Goal: Task Accomplishment & Management: Complete application form

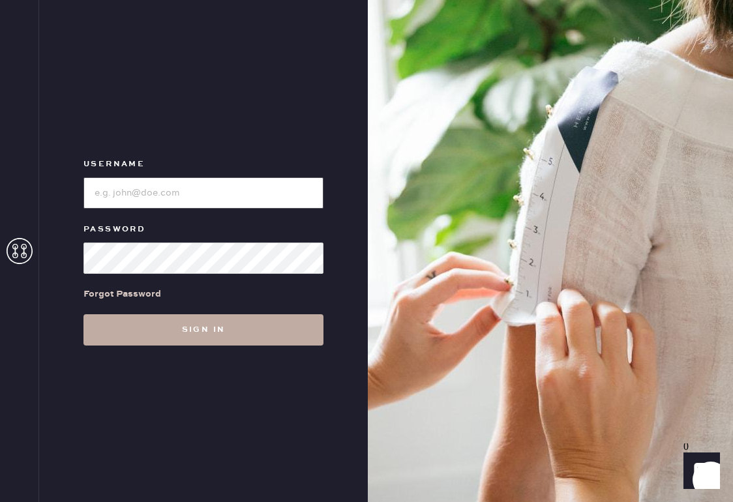
type input "reformationsouthcongress"
click at [231, 327] on button "Sign in" at bounding box center [204, 329] width 240 height 31
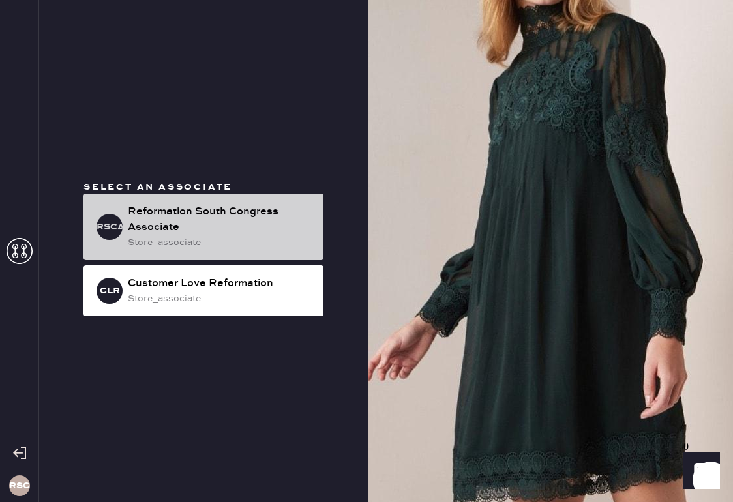
click at [230, 237] on div "store_associate" at bounding box center [220, 243] width 185 height 14
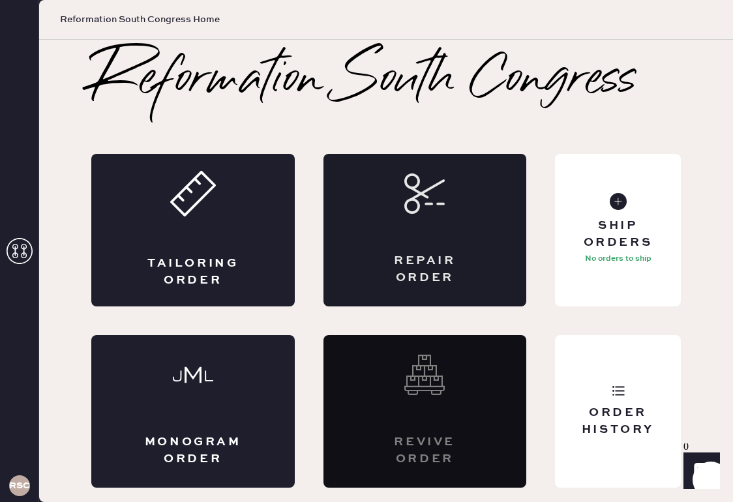
click at [387, 232] on div "Repair Order" at bounding box center [426, 230] width 204 height 153
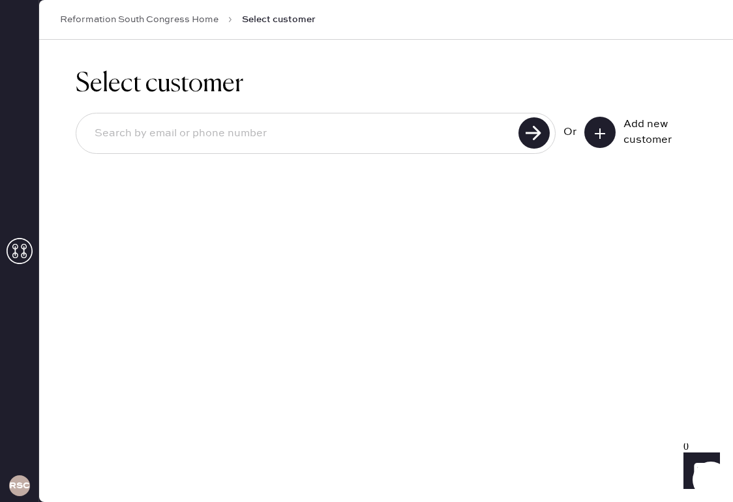
click at [337, 134] on input at bounding box center [299, 134] width 431 height 30
click at [604, 137] on icon at bounding box center [600, 133] width 13 height 13
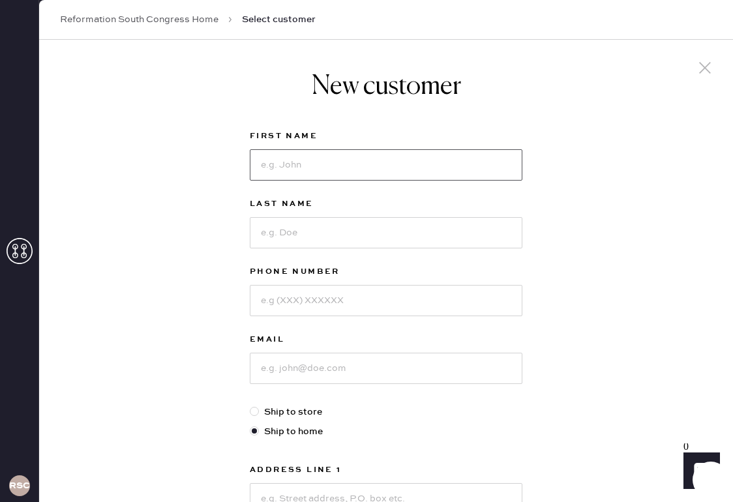
click at [451, 160] on input at bounding box center [386, 164] width 273 height 31
type input "Kathryn"
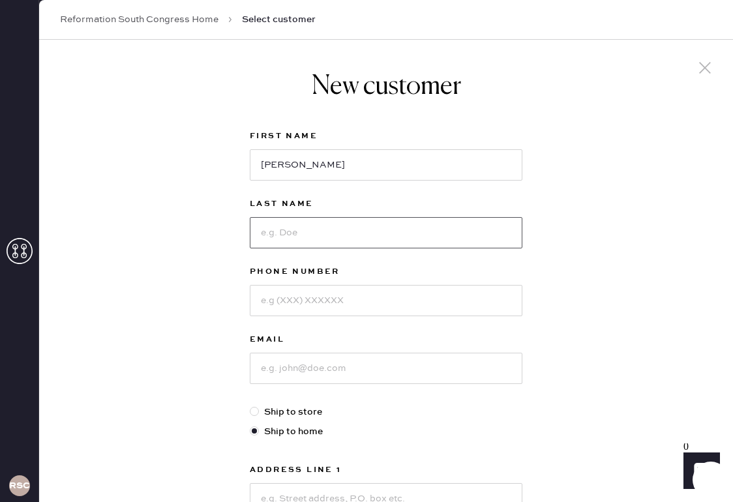
click at [452, 240] on input at bounding box center [386, 232] width 273 height 31
type input "Bray"
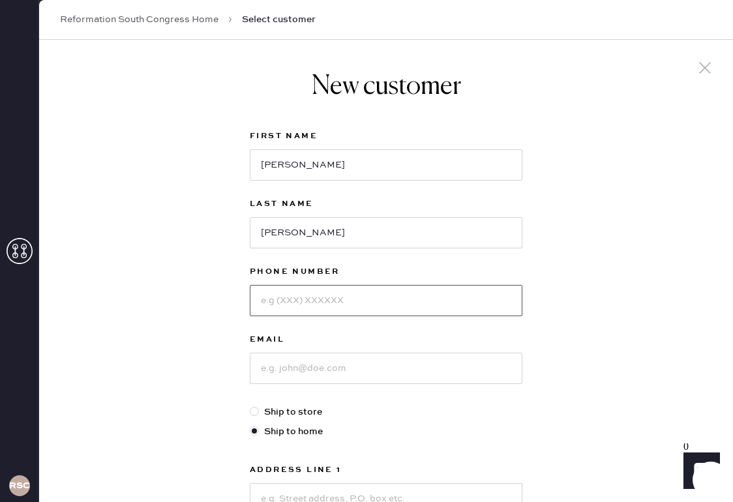
click at [429, 301] on input at bounding box center [386, 300] width 273 height 31
type input "5123181133"
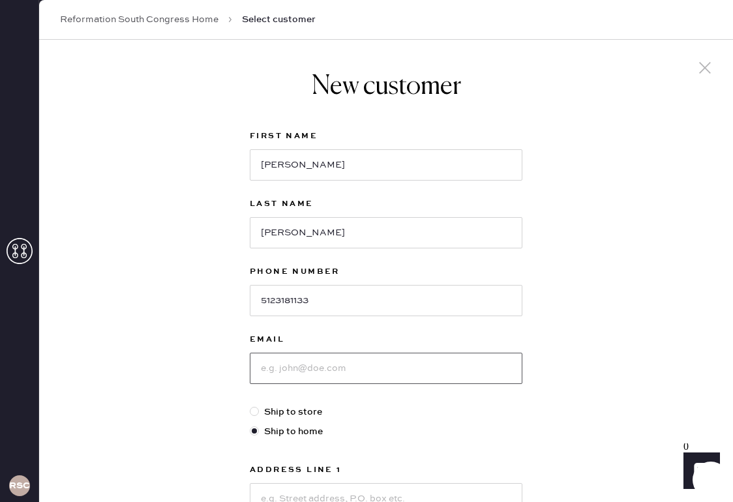
click at [408, 371] on input at bounding box center [386, 368] width 273 height 31
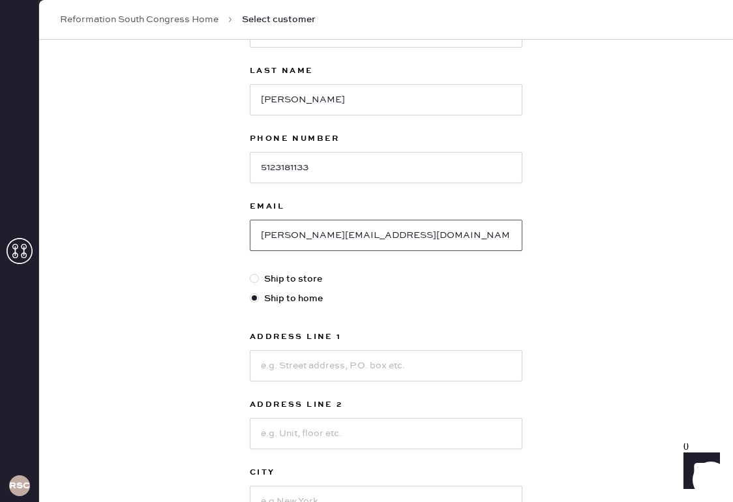
type input "bray.kathryna@gmail.com"
click at [368, 371] on input at bounding box center [386, 365] width 273 height 31
type input "213 Reveille Road"
click at [364, 436] on input at bounding box center [386, 433] width 273 height 31
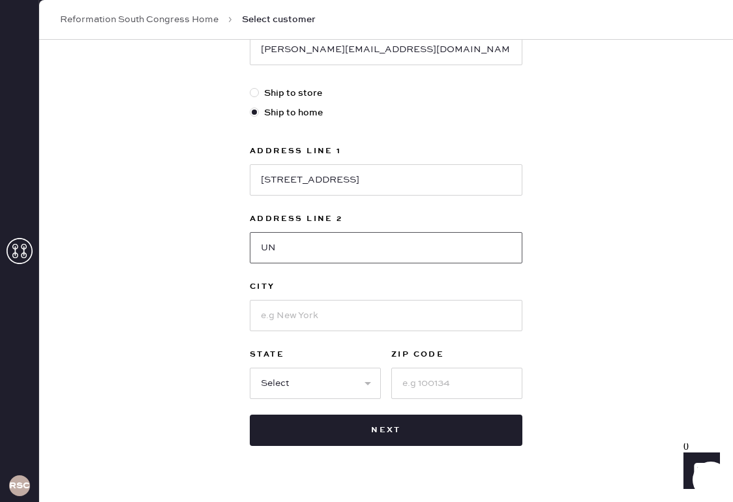
scroll to position [320, 0]
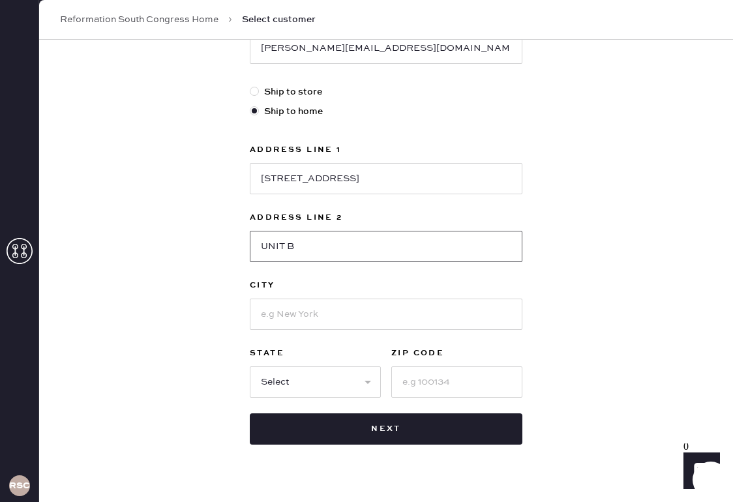
type input "UNIT B"
click at [373, 314] on input at bounding box center [386, 314] width 273 height 31
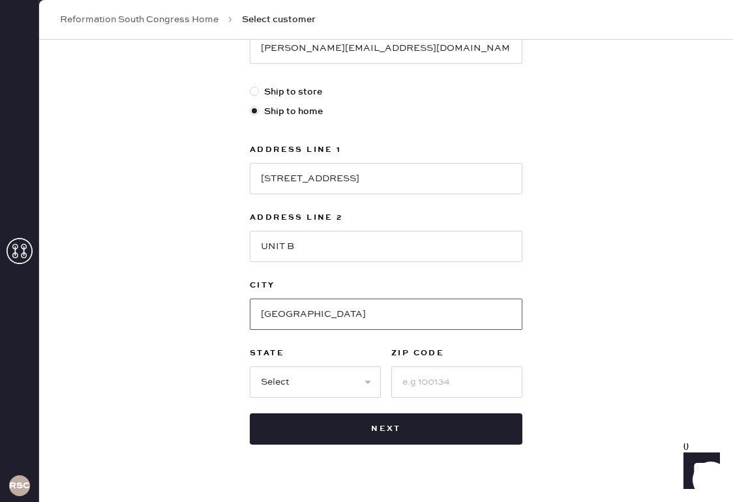
type input "Westlake Hills"
click at [441, 374] on input at bounding box center [456, 382] width 131 height 31
type input "78746"
click at [404, 317] on input "Westlake Hills" at bounding box center [386, 314] width 273 height 31
click at [352, 390] on select "Select AK AL AR AZ CA CO CT DC DE FL GA HI IA ID IL IN KS KY LA MA MD ME MI MN …" at bounding box center [315, 382] width 131 height 31
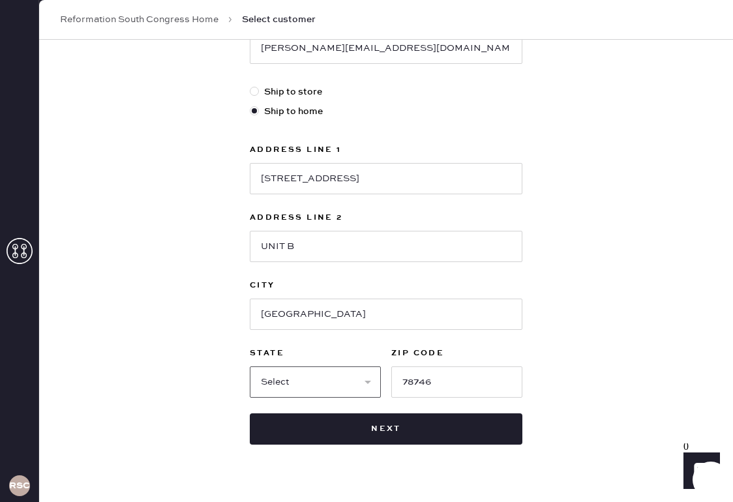
select select "TX"
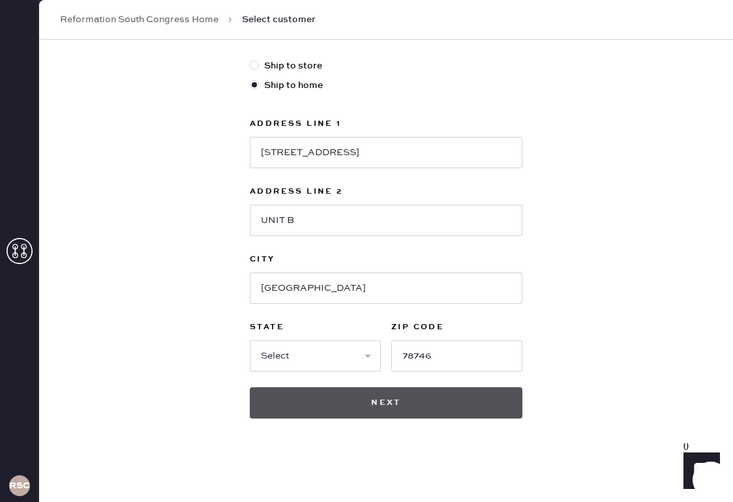
click at [384, 407] on button "Next" at bounding box center [386, 403] width 273 height 31
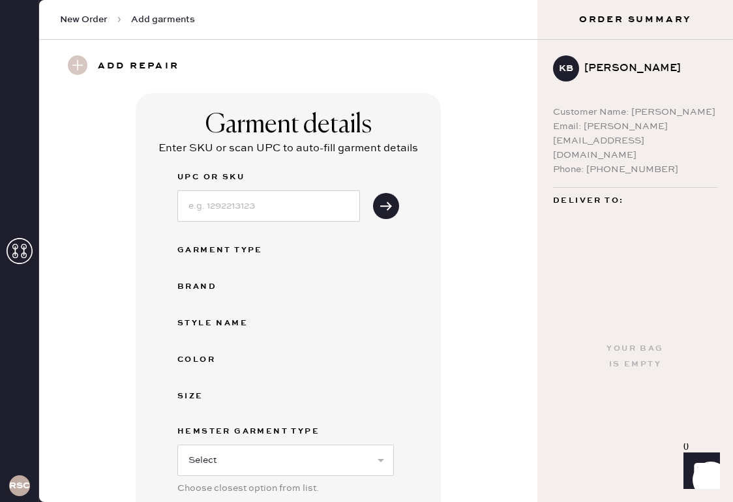
scroll to position [318, 0]
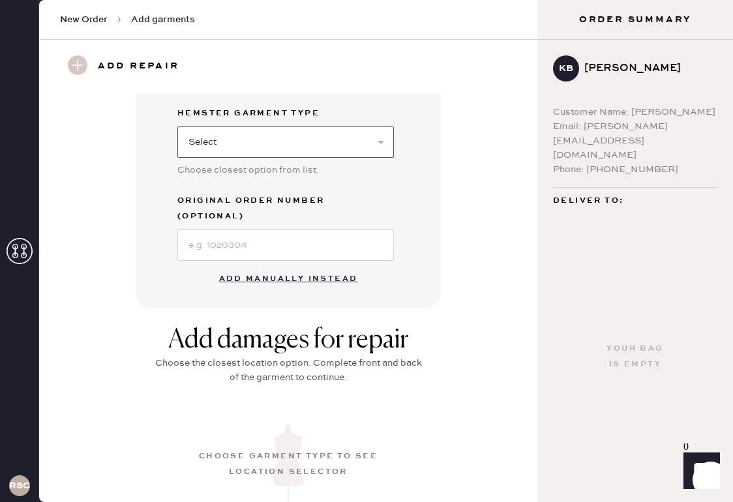
click at [326, 143] on select "Select Basic Skirt Jeans Leggings Pants Shorts Basic Sleeved Dress Basic Sleeve…" at bounding box center [285, 142] width 217 height 31
click at [358, 149] on select "Select Basic Skirt Jeans Leggings Pants Shorts Basic Sleeved Dress Basic Sleeve…" at bounding box center [285, 142] width 217 height 31
select select "6"
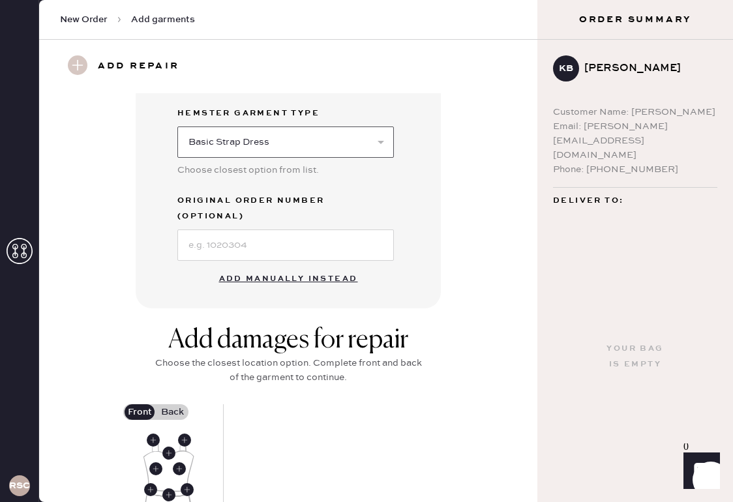
scroll to position [414, 0]
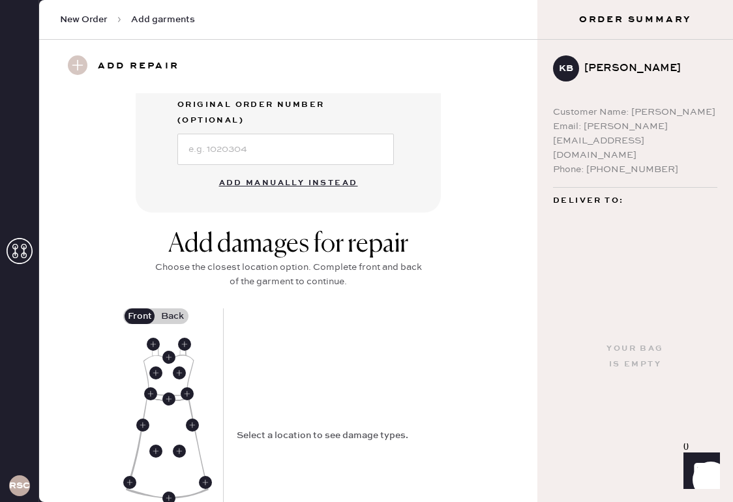
click at [172, 309] on label "Back" at bounding box center [172, 317] width 33 height 16
click at [172, 316] on input "Back" at bounding box center [172, 316] width 0 height 0
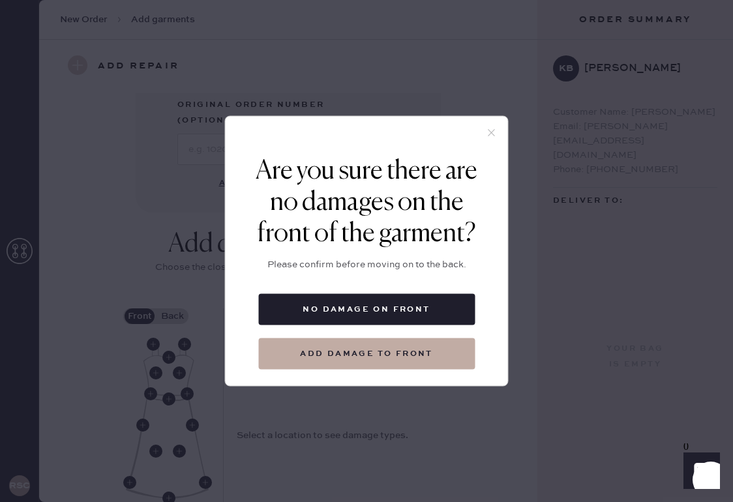
click at [489, 130] on use at bounding box center [491, 132] width 7 height 7
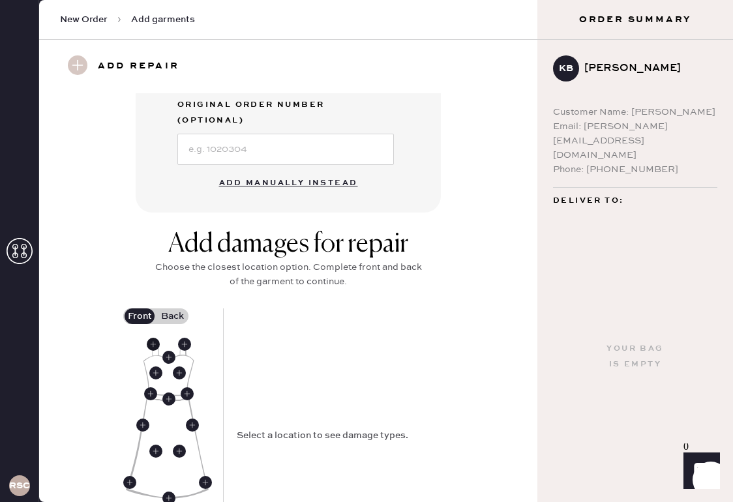
click at [153, 338] on use at bounding box center [153, 344] width 13 height 13
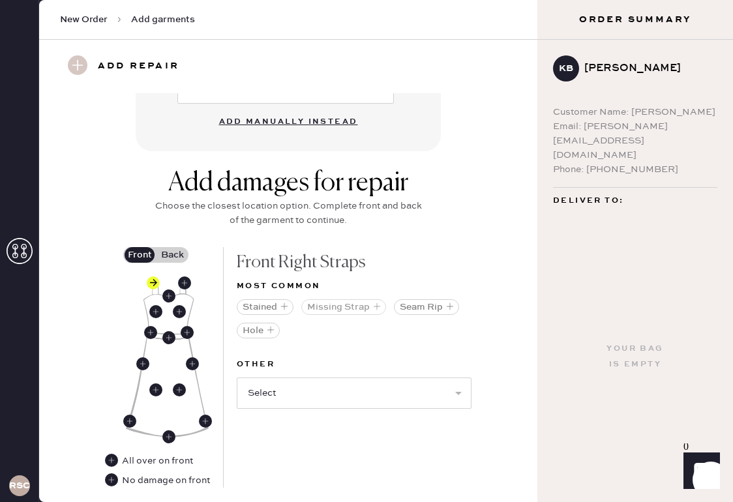
scroll to position [476, 0]
click at [427, 299] on button "Seam Rip" at bounding box center [426, 307] width 65 height 16
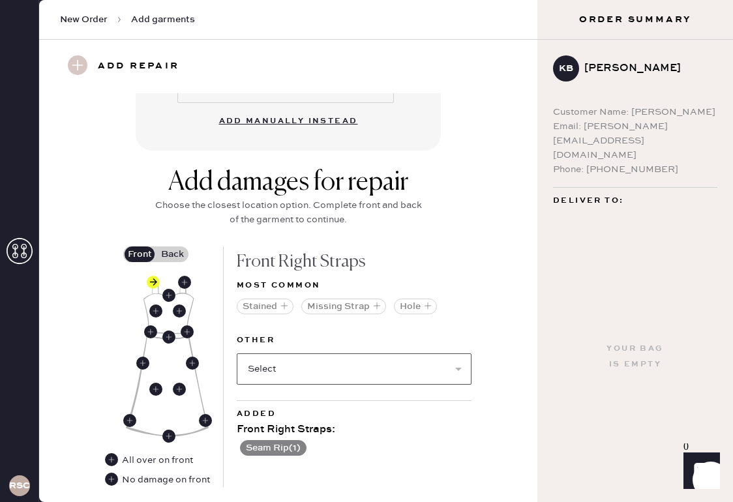
click at [343, 354] on select "Select Broken / Ripped Hem Broken Beads Broken Belt Loop Broken Button Broken C…" at bounding box center [354, 369] width 235 height 31
select select "1668"
select select
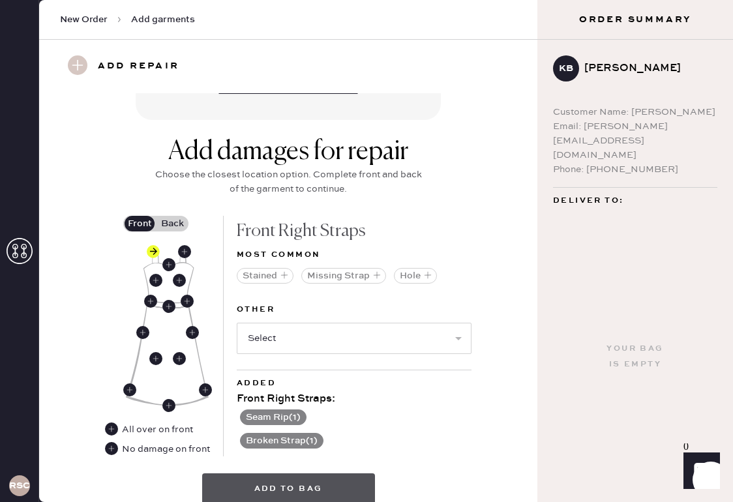
click at [301, 474] on button "Add to bag" at bounding box center [288, 489] width 173 height 31
click at [171, 216] on label "Back" at bounding box center [172, 224] width 33 height 16
click at [172, 224] on input "Back" at bounding box center [172, 224] width 0 height 0
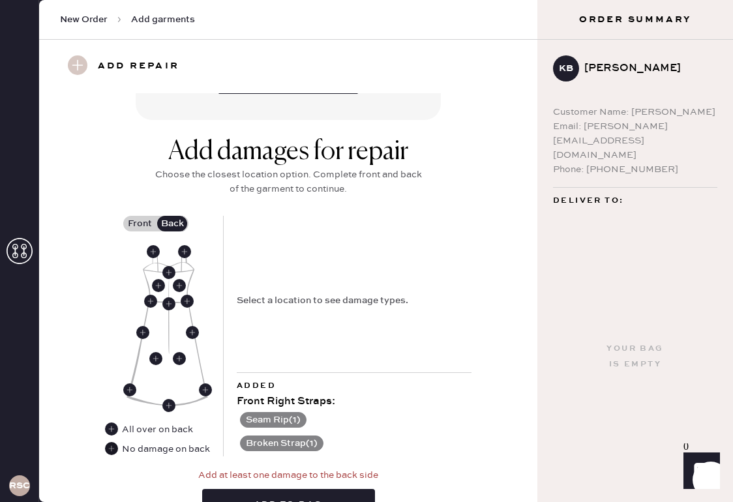
click at [113, 442] on use at bounding box center [111, 448] width 13 height 13
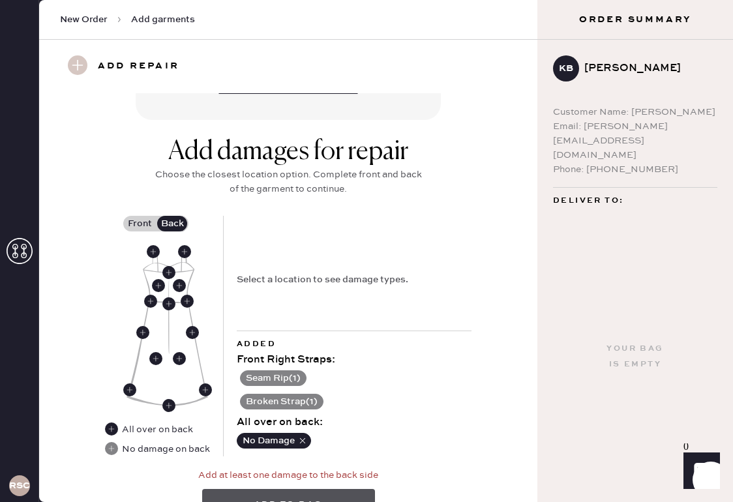
click at [326, 489] on button "Add to bag" at bounding box center [288, 504] width 173 height 31
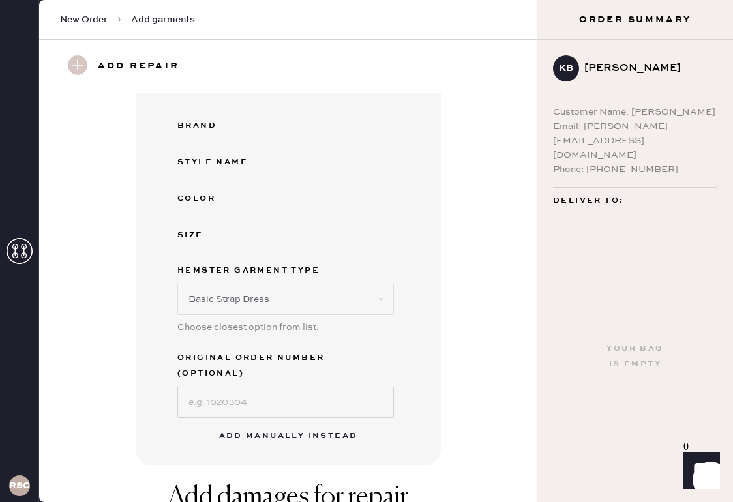
scroll to position [551, 0]
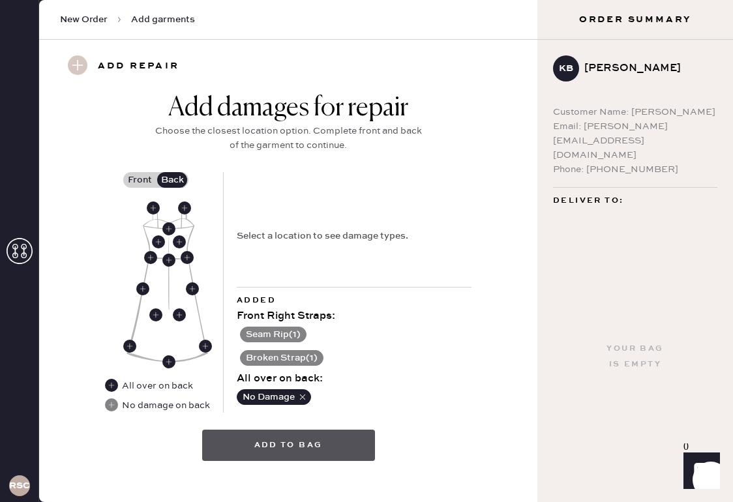
click at [309, 430] on button "Add to bag" at bounding box center [288, 445] width 173 height 31
click at [324, 430] on button "Add to bag" at bounding box center [288, 445] width 173 height 31
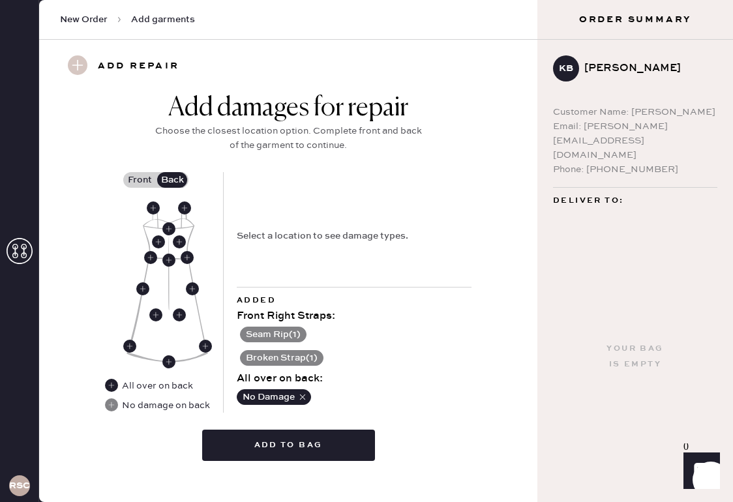
click at [74, 69] on use at bounding box center [78, 65] width 20 height 20
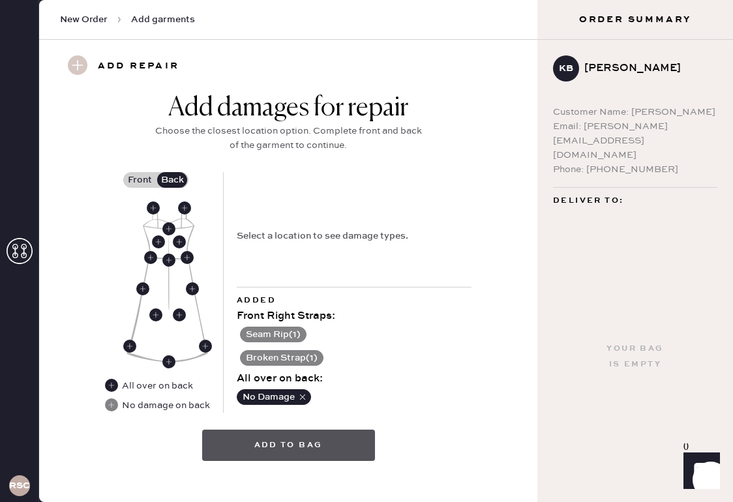
click at [304, 430] on button "Add to bag" at bounding box center [288, 445] width 173 height 31
click at [343, 438] on button "Add to bag" at bounding box center [288, 445] width 173 height 31
click at [300, 430] on button "Add to bag" at bounding box center [288, 445] width 173 height 31
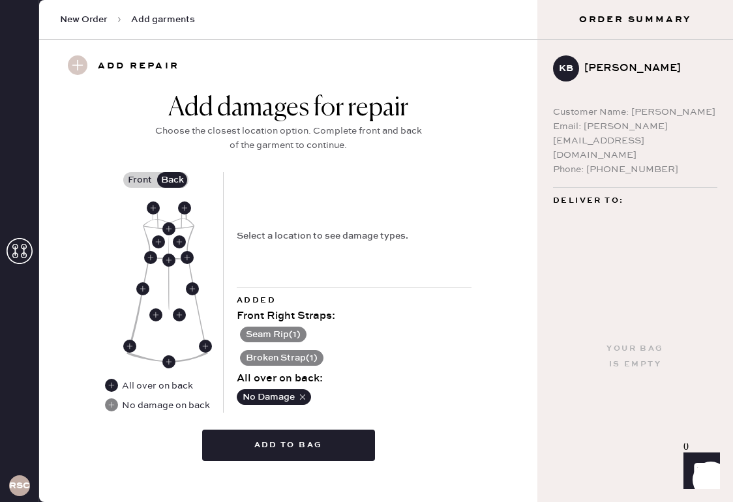
click at [412, 438] on div "Add damages for repair Choose the closest location option. Complete front and b…" at bounding box center [288, 282] width 451 height 378
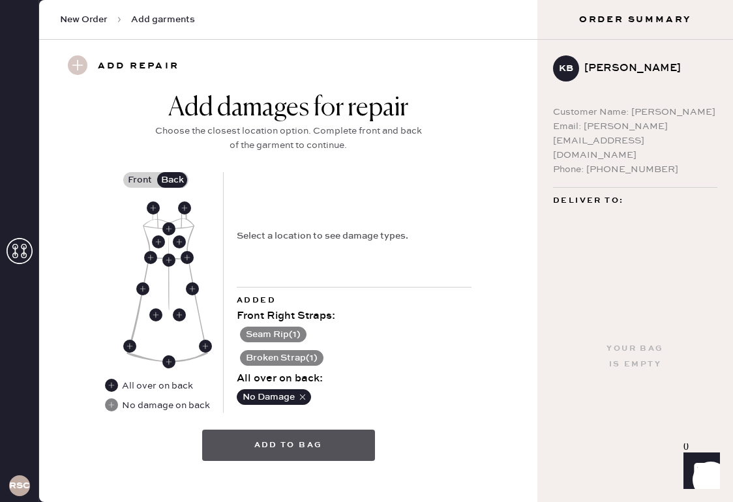
click at [320, 431] on button "Add to bag" at bounding box center [288, 445] width 173 height 31
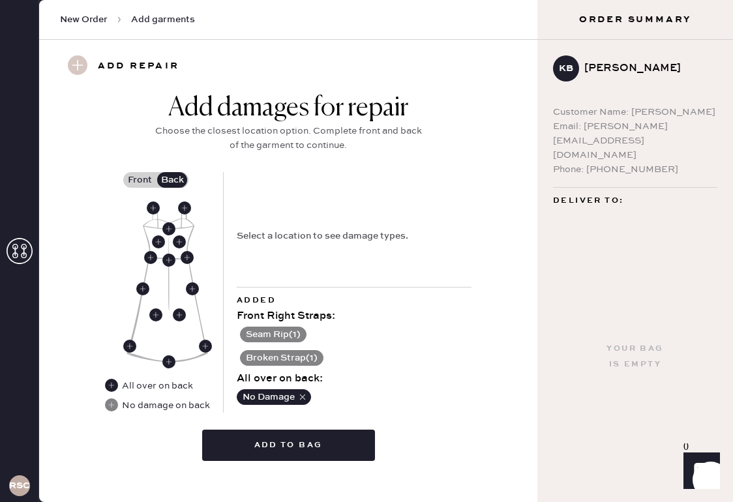
scroll to position [0, 0]
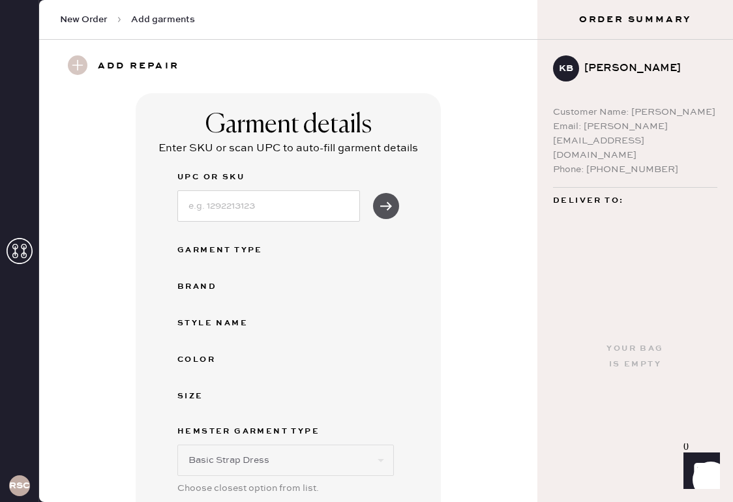
click at [388, 200] on icon "submit" at bounding box center [386, 206] width 13 height 13
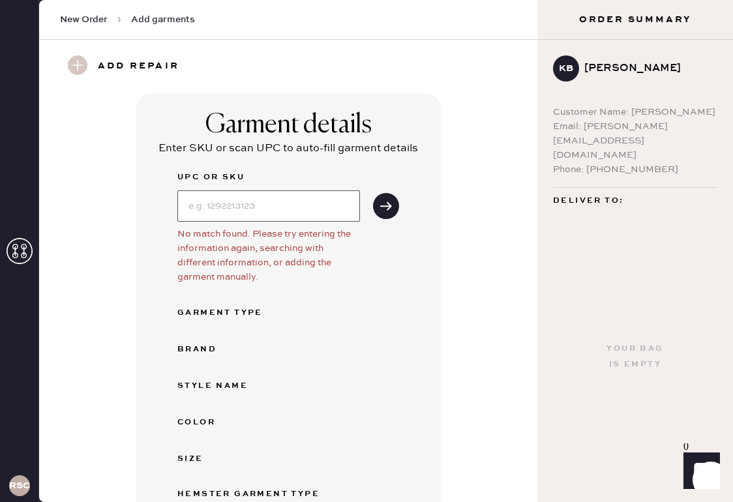
click at [256, 213] on input at bounding box center [268, 206] width 183 height 31
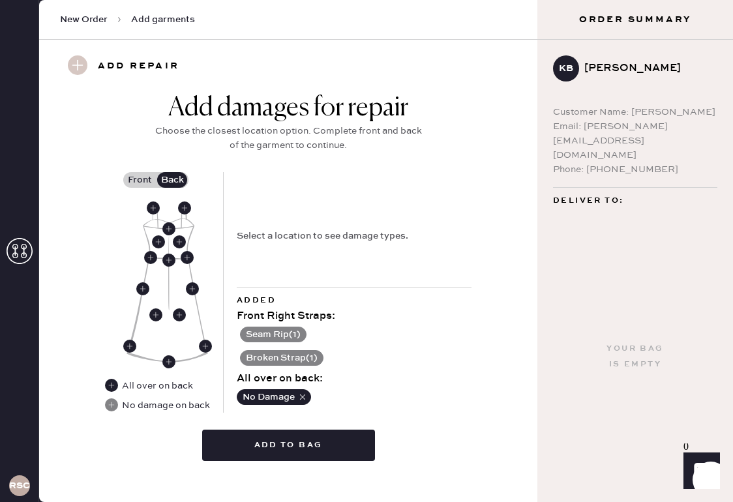
click at [80, 66] on use at bounding box center [78, 65] width 20 height 20
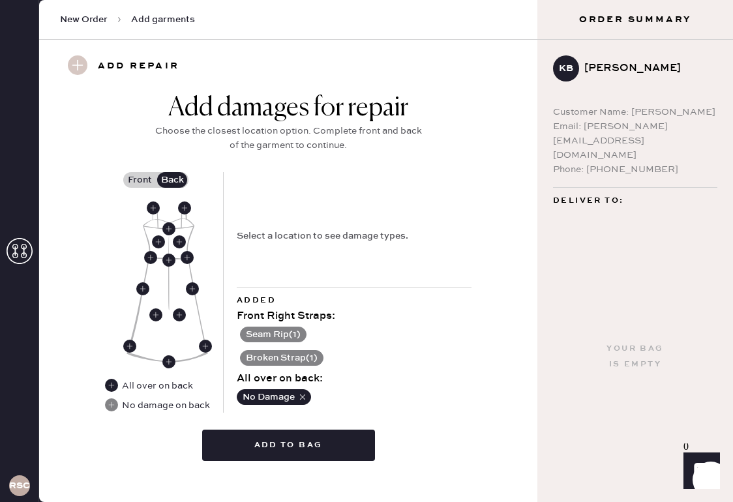
click at [80, 66] on use at bounding box center [78, 65] width 20 height 20
click at [80, 65] on use at bounding box center [78, 65] width 20 height 20
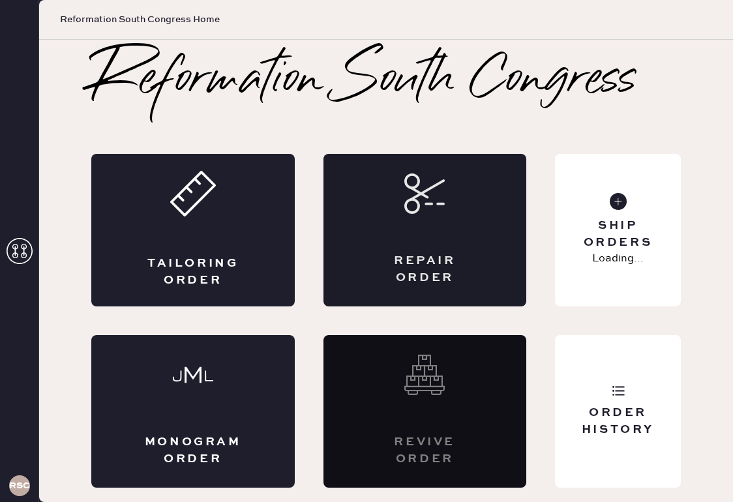
click at [453, 243] on div "Repair Order" at bounding box center [426, 230] width 204 height 153
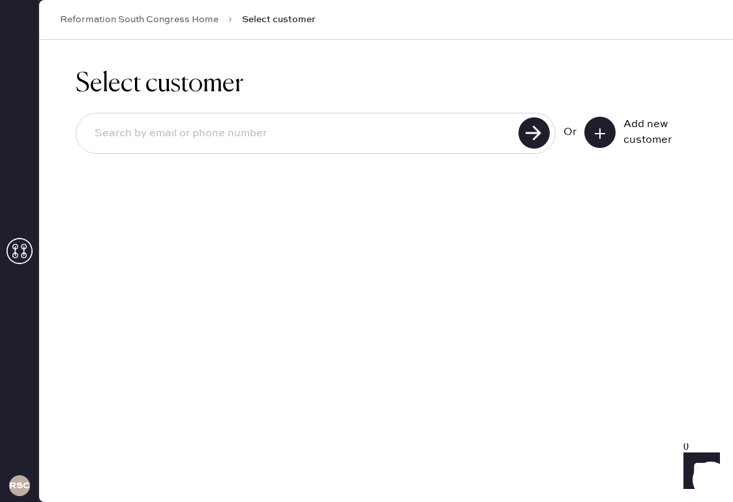
click at [451, 135] on input at bounding box center [299, 134] width 431 height 30
type input "bray.kathryna@gmail.com"
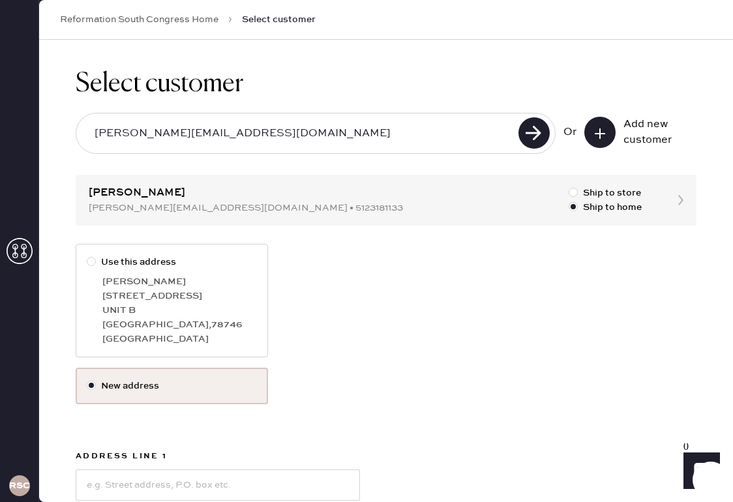
click at [130, 309] on div "UNIT B" at bounding box center [179, 310] width 155 height 14
click at [87, 256] on input "Use this address" at bounding box center [87, 255] width 1 height 1
radio input "true"
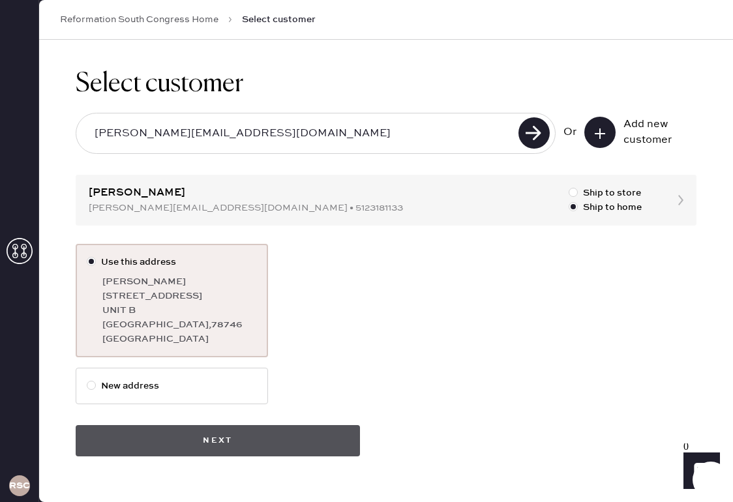
click at [183, 441] on button "Next" at bounding box center [218, 440] width 284 height 31
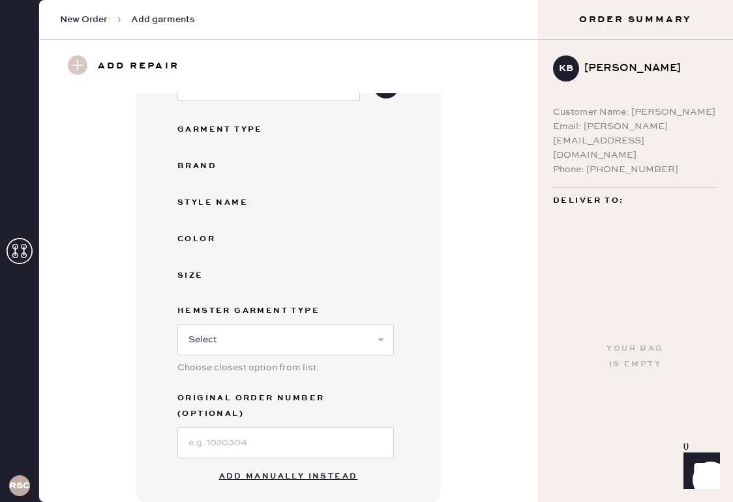
scroll to position [217, 0]
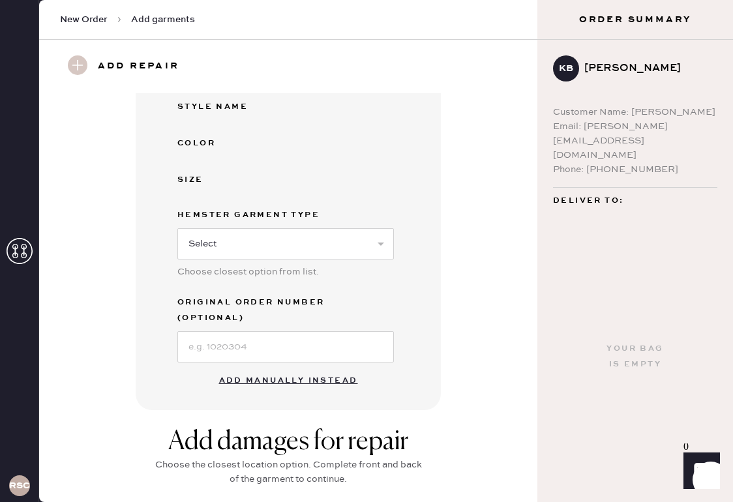
click at [288, 368] on button "Add manually instead" at bounding box center [288, 381] width 155 height 26
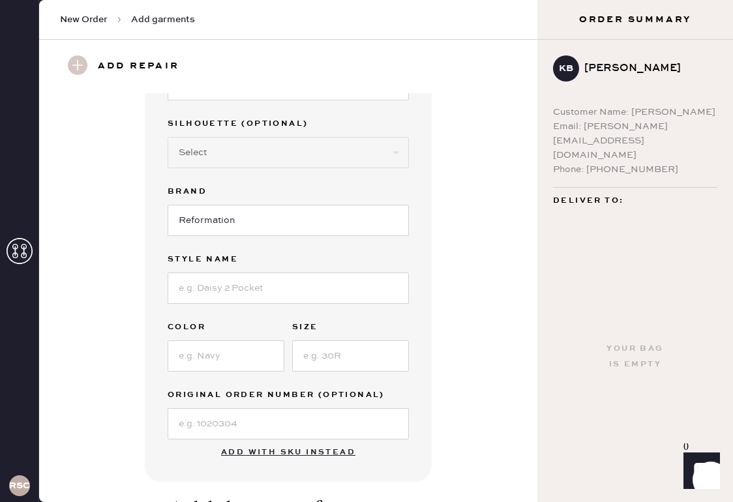
scroll to position [53, 0]
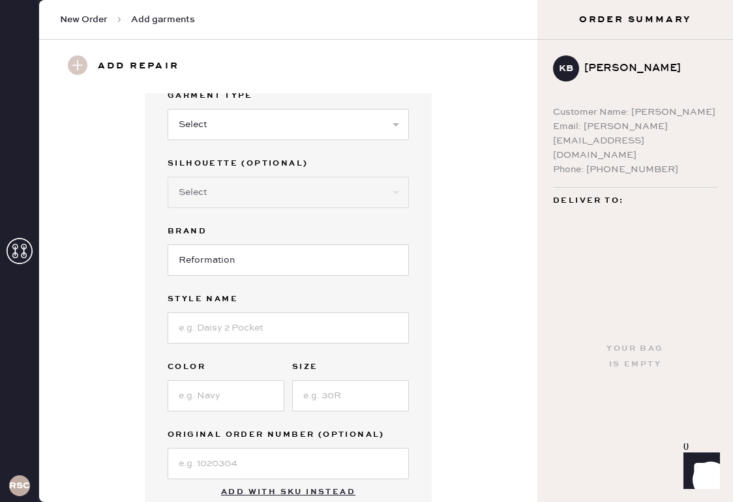
click at [80, 69] on use at bounding box center [78, 65] width 20 height 20
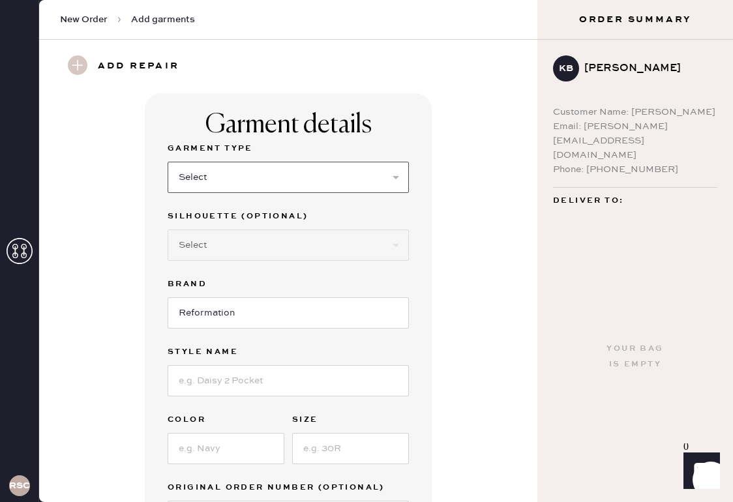
click at [315, 178] on select "Select Basic Skirt Jeans Leggings Pants Shorts Basic Sleeved Dress Basic Sleeve…" at bounding box center [288, 177] width 241 height 31
select select "6"
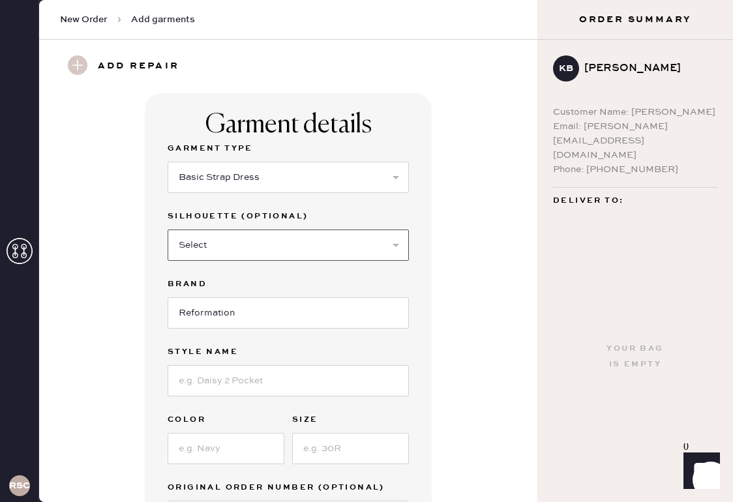
click at [298, 250] on select "Select Maxi Dress Midi Dress Mini Dress Other" at bounding box center [288, 245] width 241 height 31
select select "38"
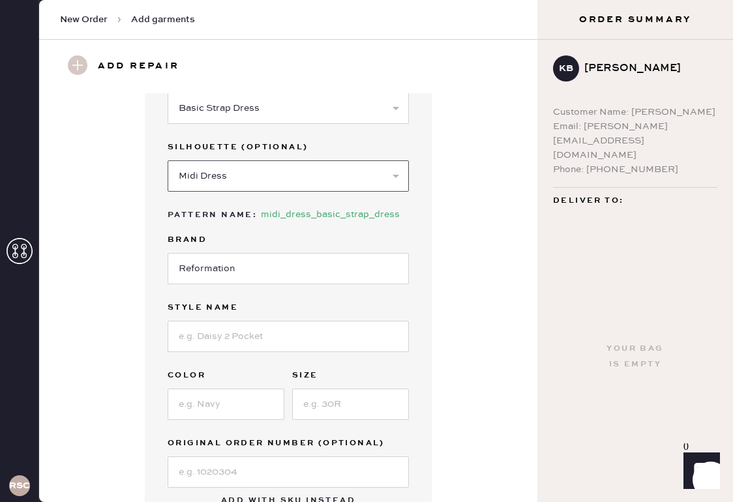
scroll to position [33, 0]
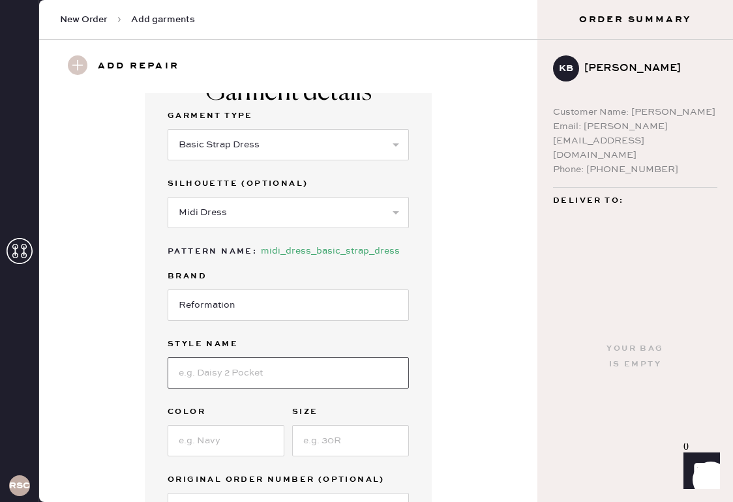
click at [280, 374] on input at bounding box center [288, 373] width 241 height 31
type input "Linen Dress"
click at [236, 442] on input at bounding box center [226, 440] width 117 height 31
type input "Floral Cherry"
click at [333, 450] on input at bounding box center [350, 440] width 117 height 31
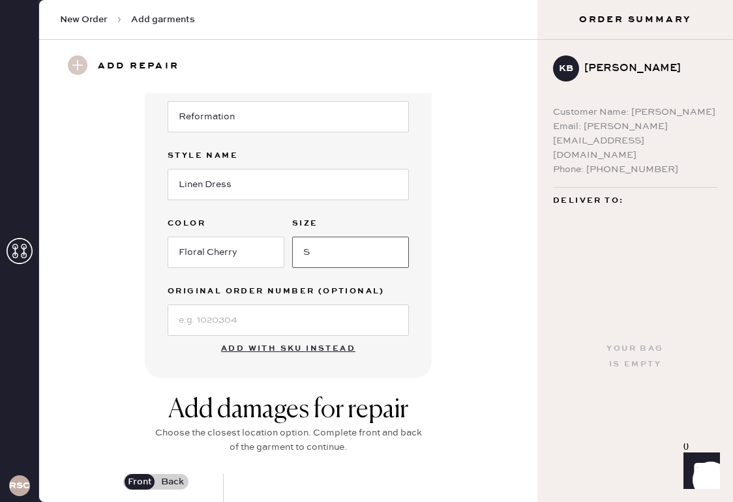
scroll to position [471, 0]
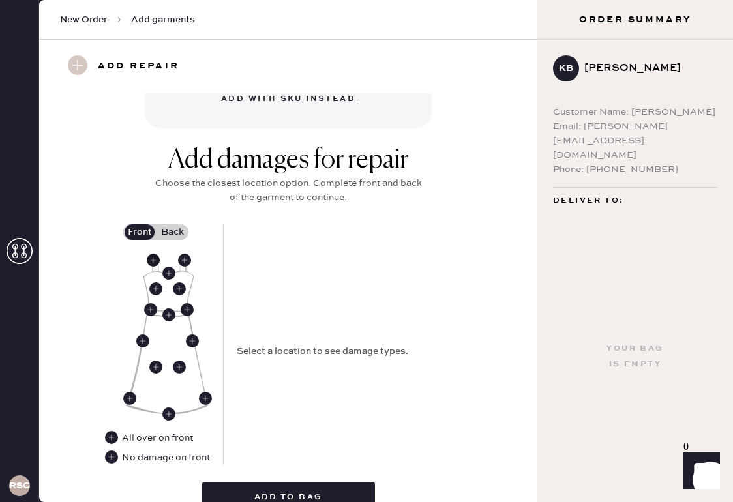
type input "S"
click at [152, 262] on use at bounding box center [153, 260] width 13 height 13
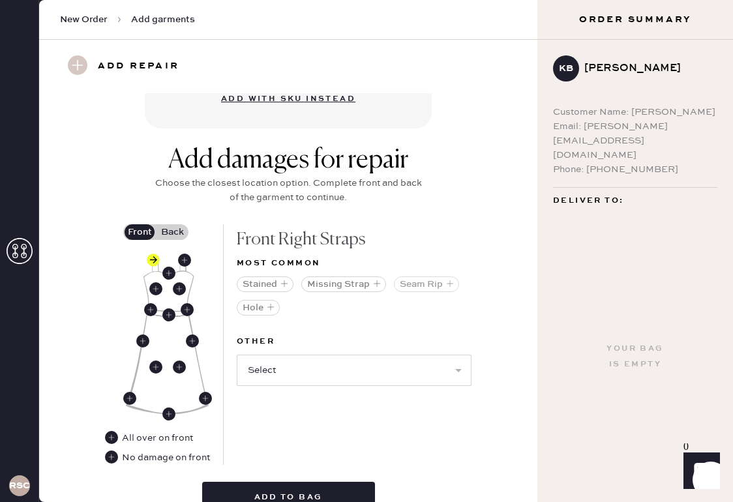
click at [451, 283] on use "button" at bounding box center [450, 284] width 7 height 7
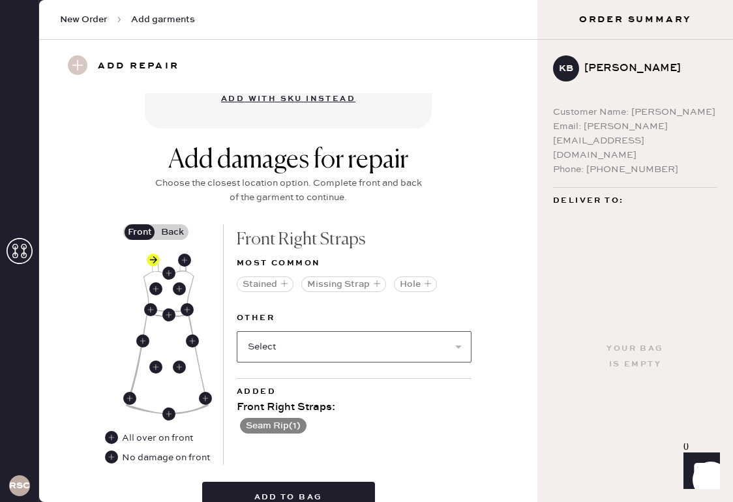
click at [395, 340] on select "Select Broken / Ripped Hem Broken Beads Broken Belt Loop Broken Button Broken C…" at bounding box center [354, 346] width 235 height 31
select select "1668"
select select
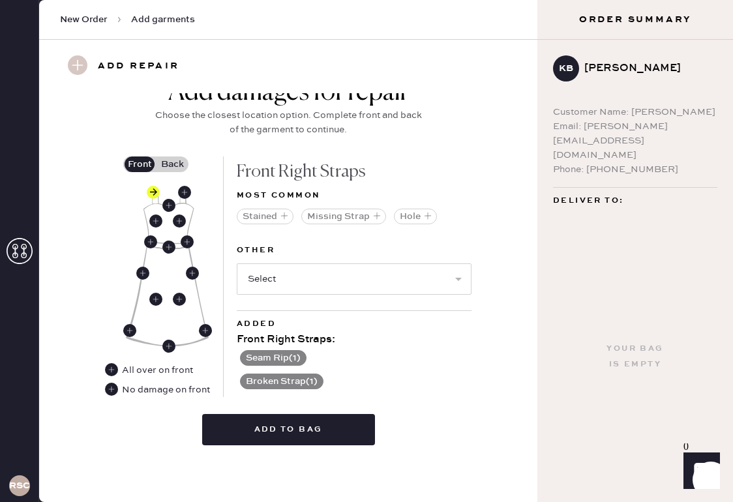
click at [181, 157] on label "Back" at bounding box center [172, 165] width 33 height 16
click at [172, 164] on input "Back" at bounding box center [172, 164] width 0 height 0
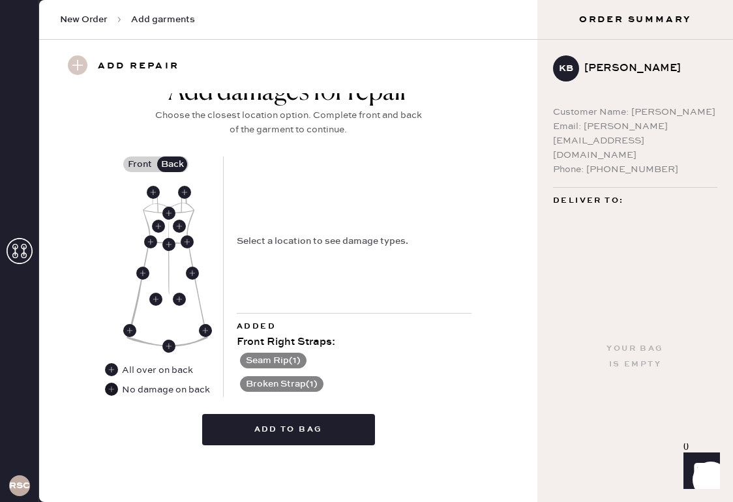
click at [109, 384] on use at bounding box center [111, 389] width 13 height 13
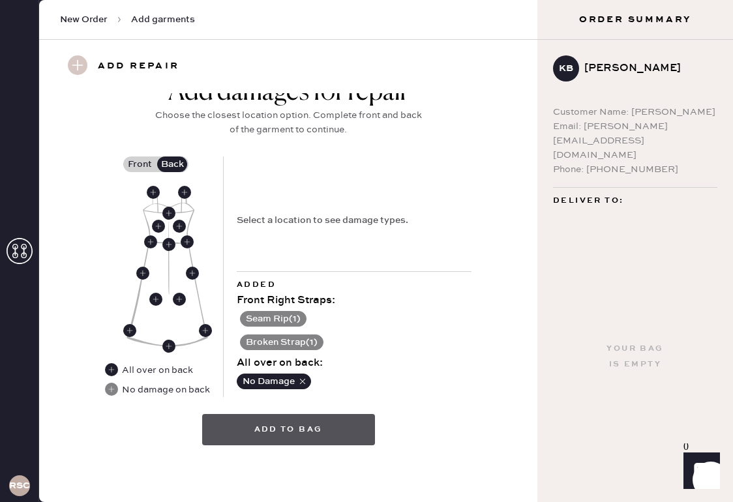
click at [279, 430] on button "Add to bag" at bounding box center [288, 429] width 173 height 31
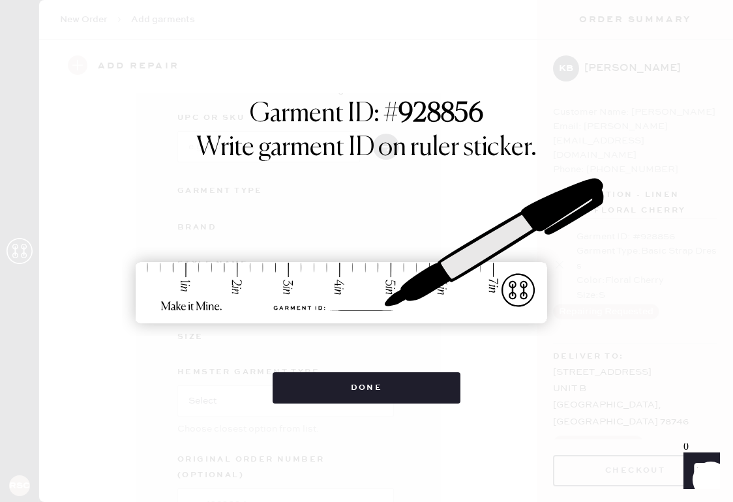
scroll to position [0, 0]
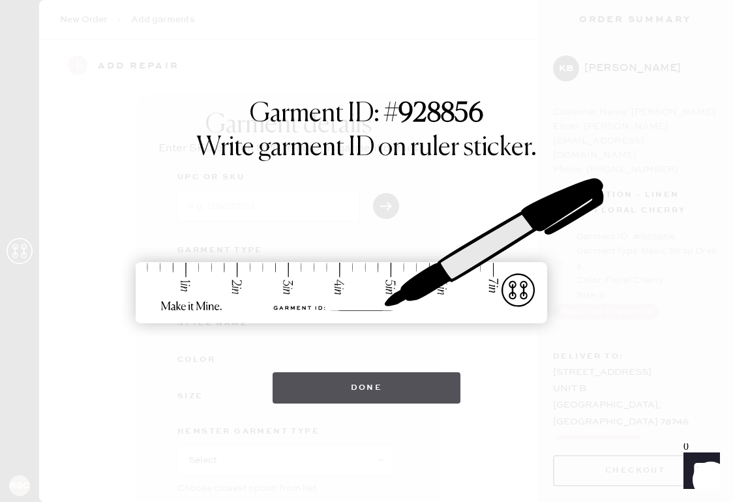
click at [347, 387] on button "Done" at bounding box center [367, 388] width 189 height 31
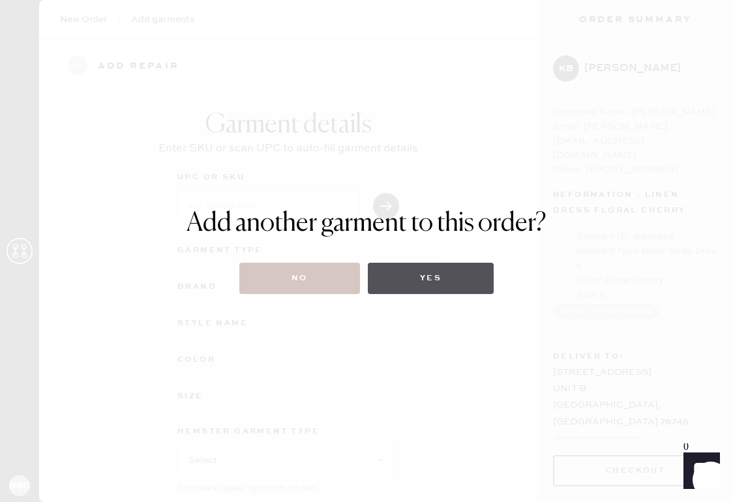
click at [424, 286] on button "Yes" at bounding box center [431, 278] width 126 height 31
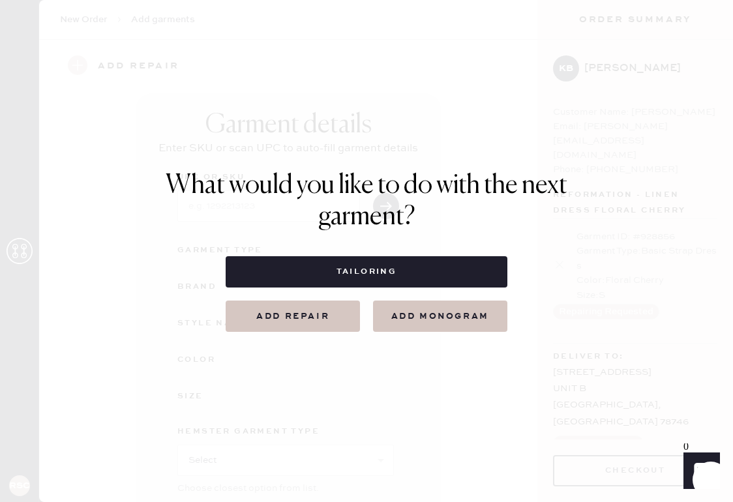
click at [320, 317] on button "Add repair" at bounding box center [293, 316] width 134 height 31
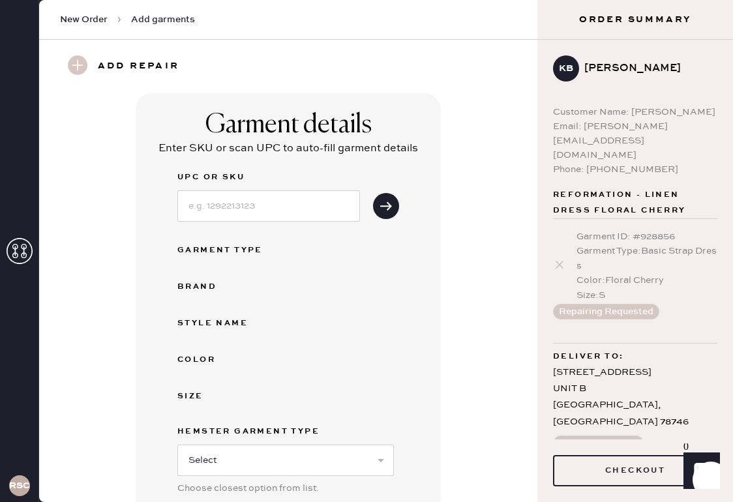
scroll to position [260, 0]
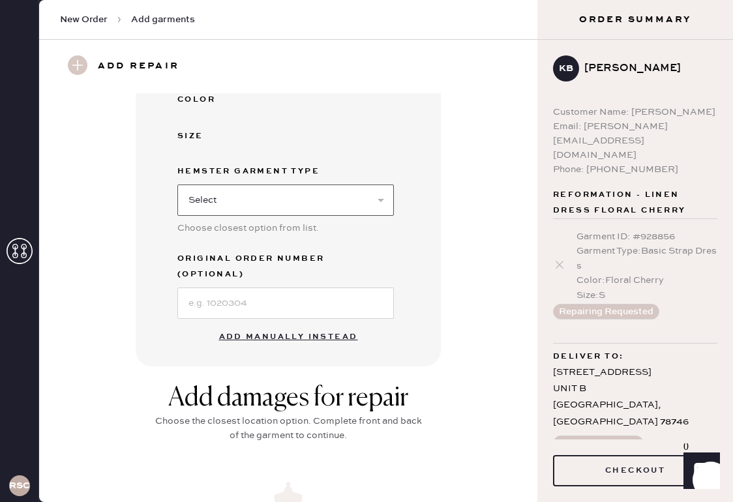
click at [310, 193] on select "Select Basic Skirt Jeans Leggings Pants Shorts Basic Sleeved Dress Basic Sleeve…" at bounding box center [285, 200] width 217 height 31
select select "6"
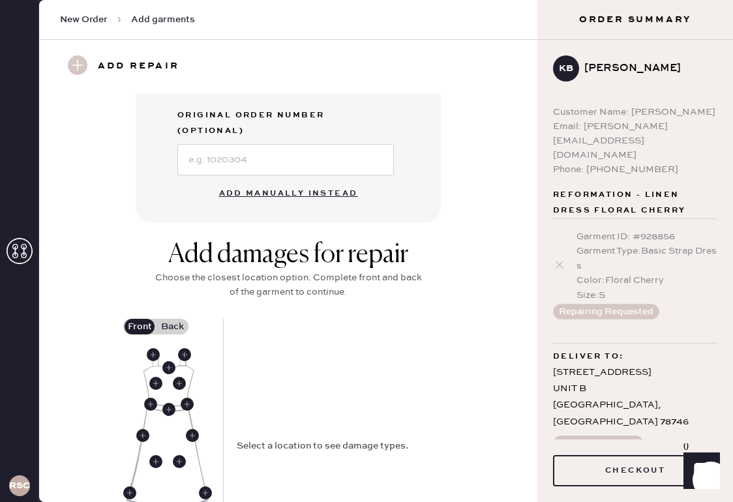
scroll to position [301, 0]
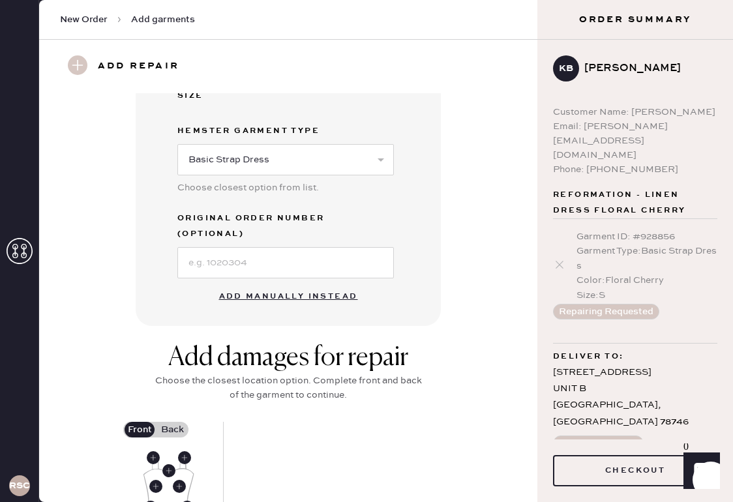
click at [293, 284] on button "Add manually instead" at bounding box center [288, 297] width 155 height 26
select select "6"
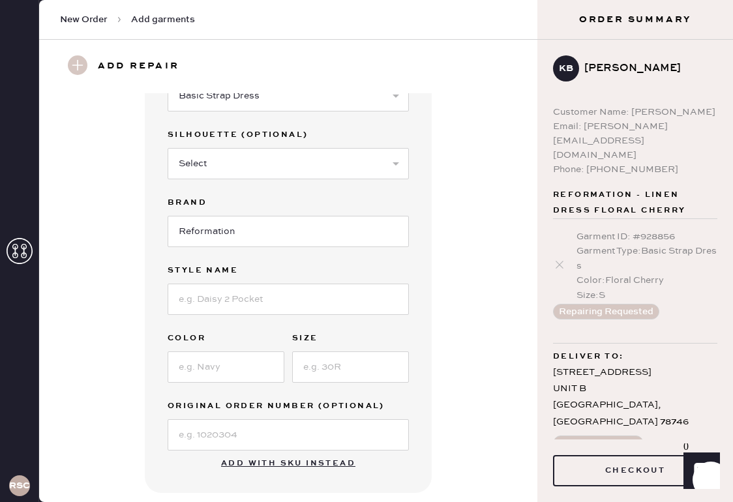
scroll to position [20, 0]
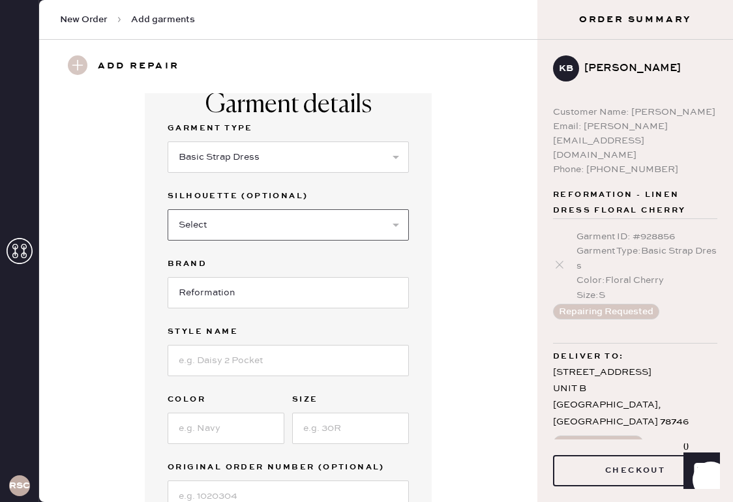
click at [287, 224] on select "Select Maxi Dress Midi Dress Mini Dress Other" at bounding box center [288, 224] width 241 height 31
select select "38"
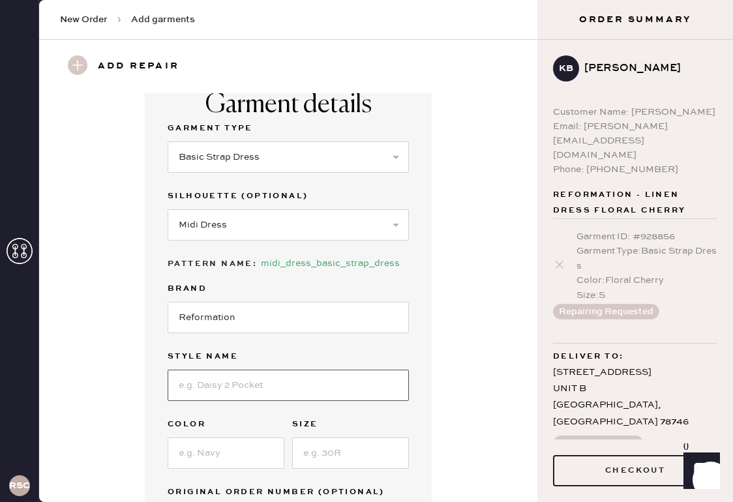
click at [252, 386] on input at bounding box center [288, 385] width 241 height 31
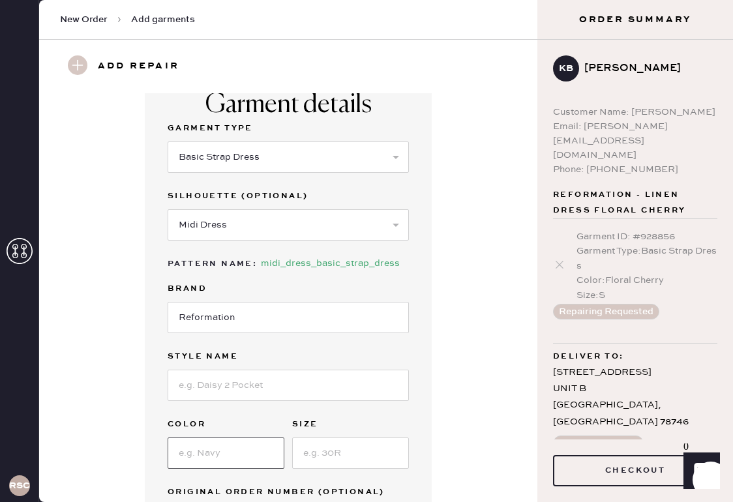
click at [226, 450] on input at bounding box center [226, 453] width 117 height 31
type input "Blue Floral"
type input "S"
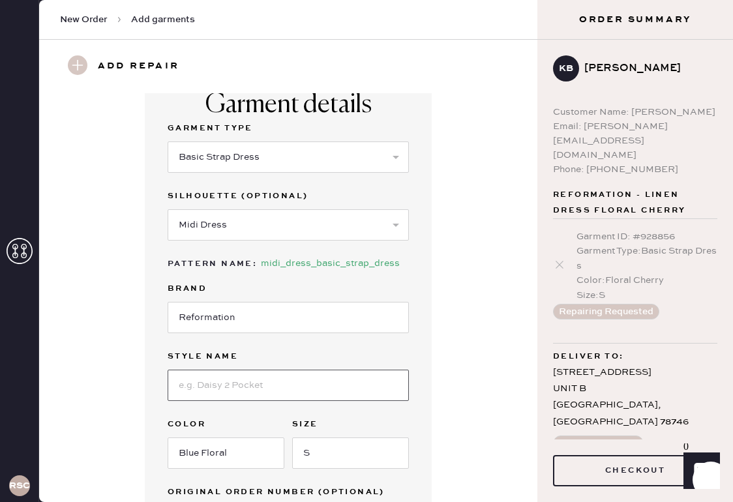
click at [227, 391] on input at bounding box center [288, 385] width 241 height 31
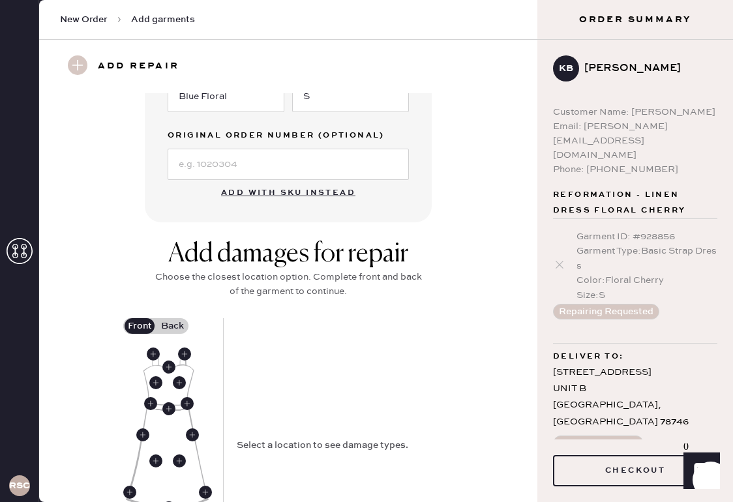
scroll to position [403, 0]
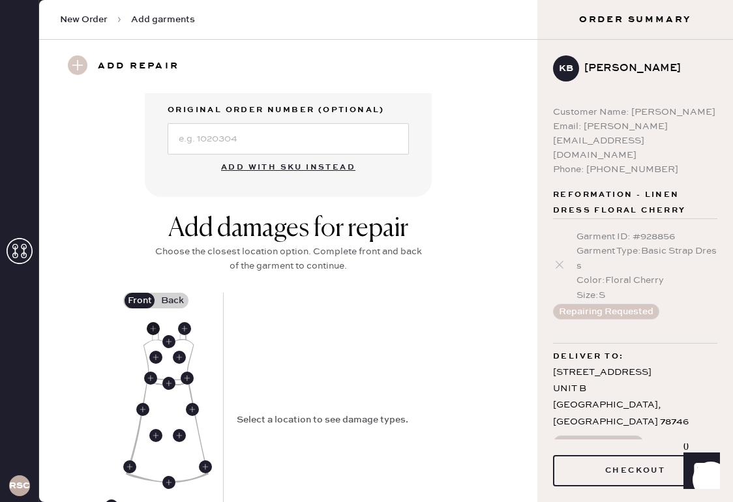
type input "Juliet"
click at [153, 329] on use at bounding box center [153, 328] width 13 height 13
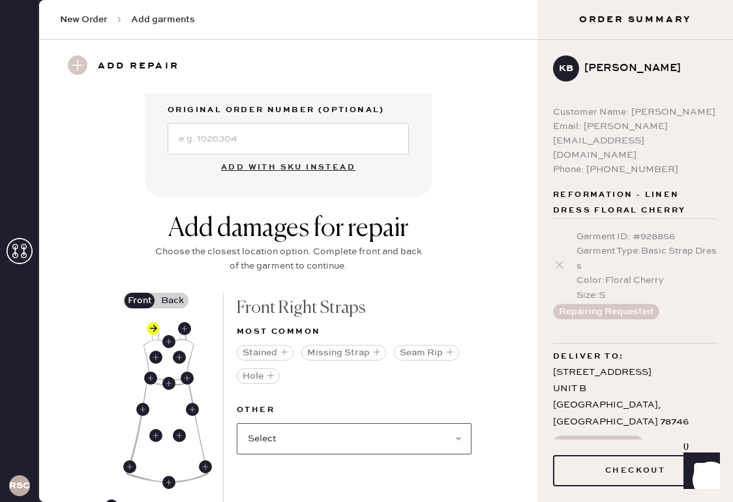
click at [425, 442] on select "Select Broken / Ripped Hem Broken Beads Broken Belt Loop Broken Button Broken C…" at bounding box center [354, 438] width 235 height 31
select select "1668"
select select
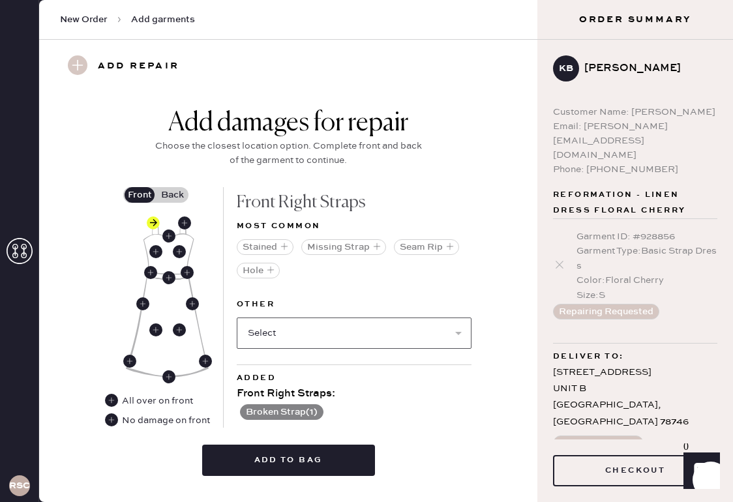
scroll to position [539, 0]
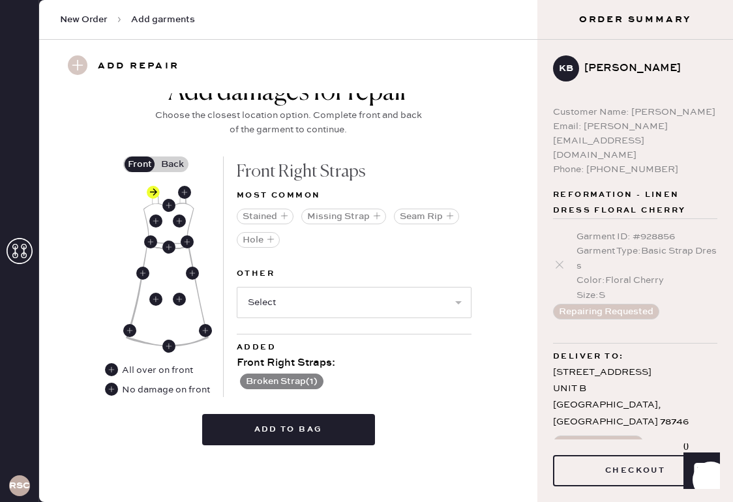
click at [168, 168] on label "Back" at bounding box center [172, 165] width 33 height 16
click at [172, 164] on input "Back" at bounding box center [172, 164] width 0 height 0
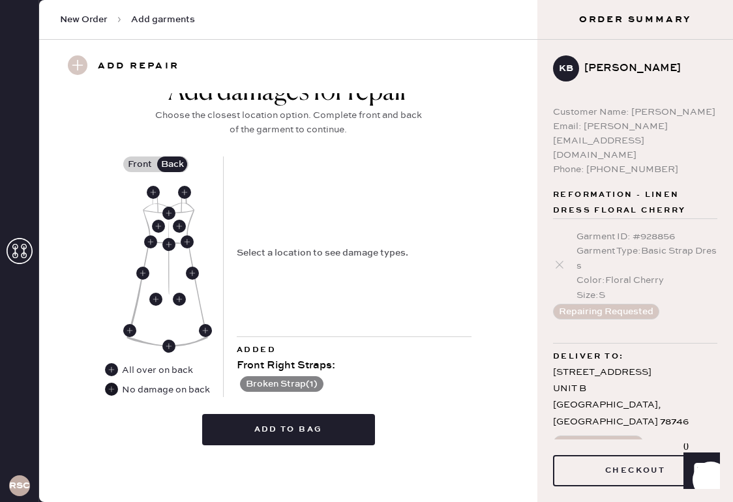
click at [112, 389] on use at bounding box center [111, 389] width 13 height 13
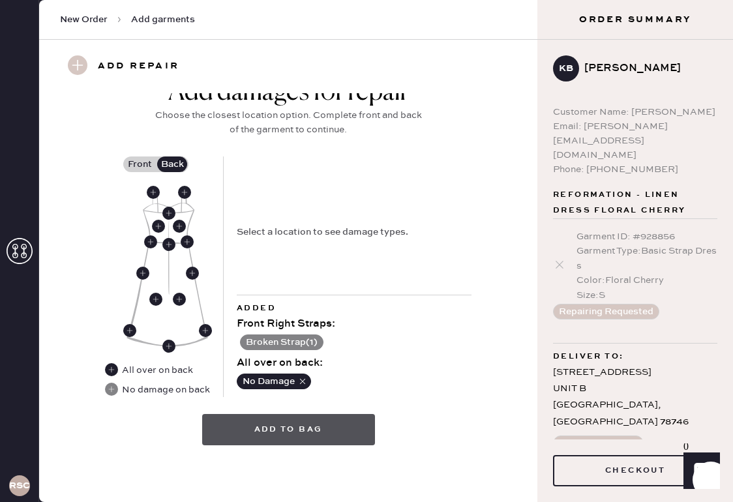
click at [304, 429] on button "Add to bag" at bounding box center [288, 429] width 173 height 31
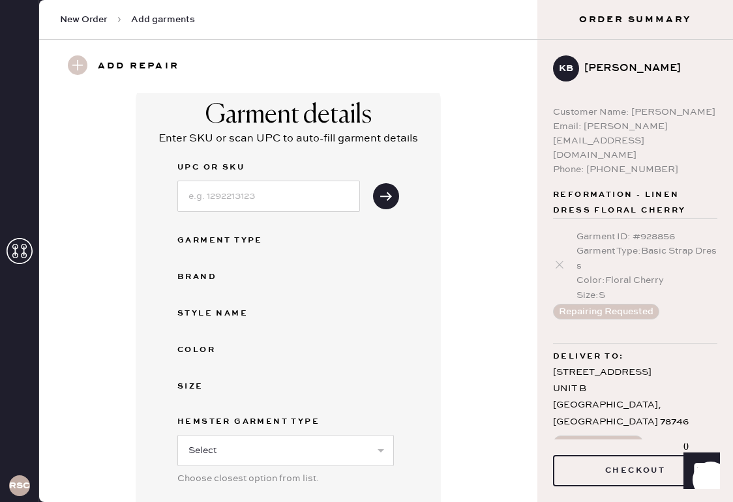
scroll to position [0, 0]
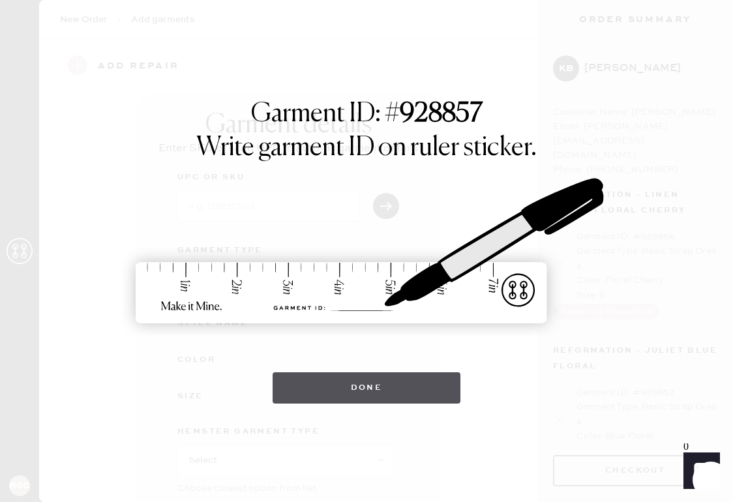
click at [346, 374] on button "Done" at bounding box center [367, 388] width 189 height 31
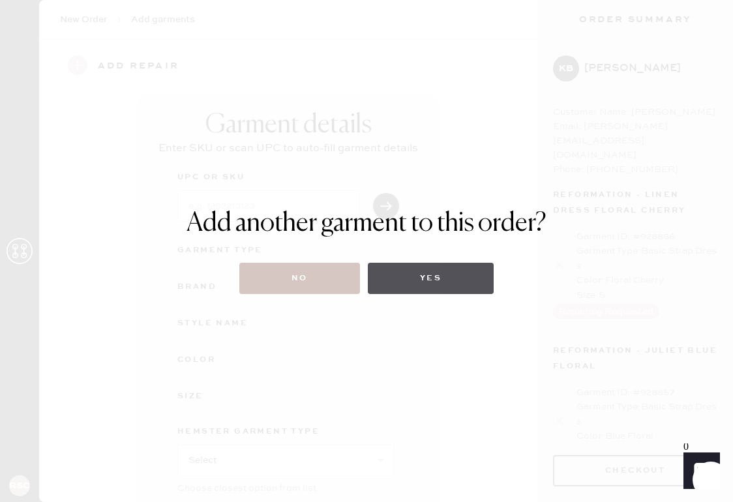
click at [414, 281] on button "Yes" at bounding box center [431, 278] width 126 height 31
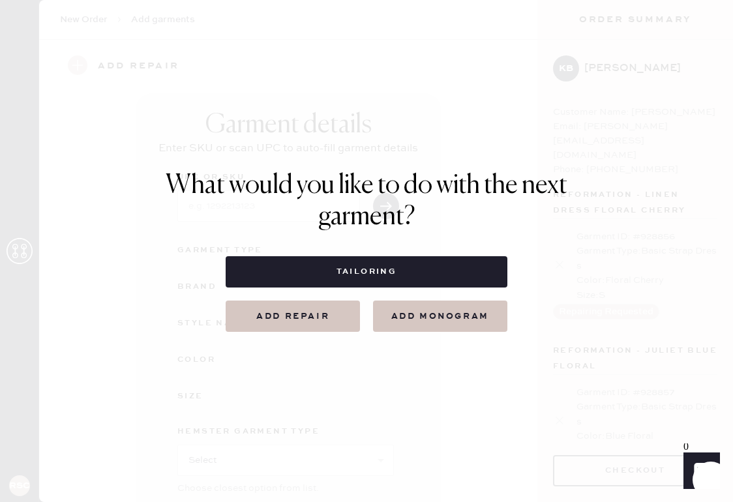
click at [317, 318] on button "Add repair" at bounding box center [293, 316] width 134 height 31
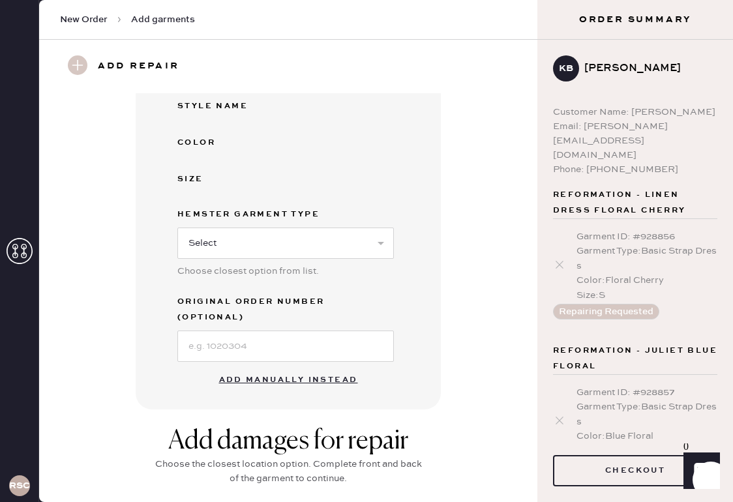
click at [292, 367] on button "Add manually instead" at bounding box center [288, 380] width 155 height 26
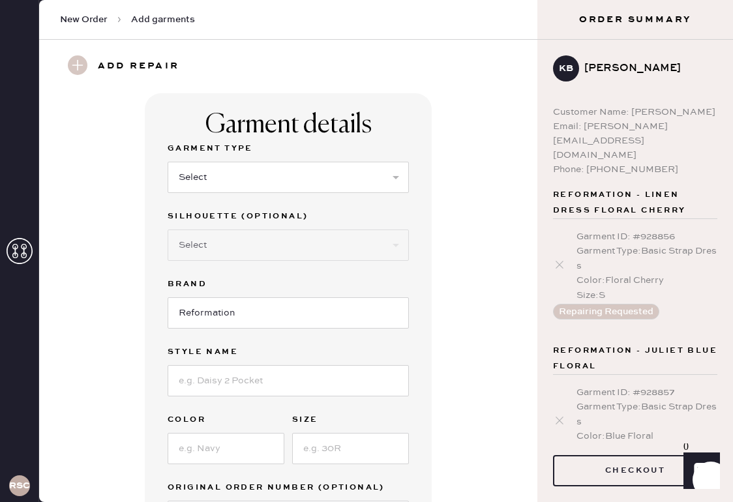
click at [342, 145] on label "Garment Type" at bounding box center [288, 149] width 241 height 16
click at [338, 181] on select "Select Basic Skirt Jeans Leggings Pants Shorts Basic Sleeved Dress Basic Sleeve…" at bounding box center [288, 177] width 241 height 31
select select "6"
click at [299, 245] on select "Select Maxi Dress Midi Dress Mini Dress Other" at bounding box center [288, 245] width 241 height 31
select select "38"
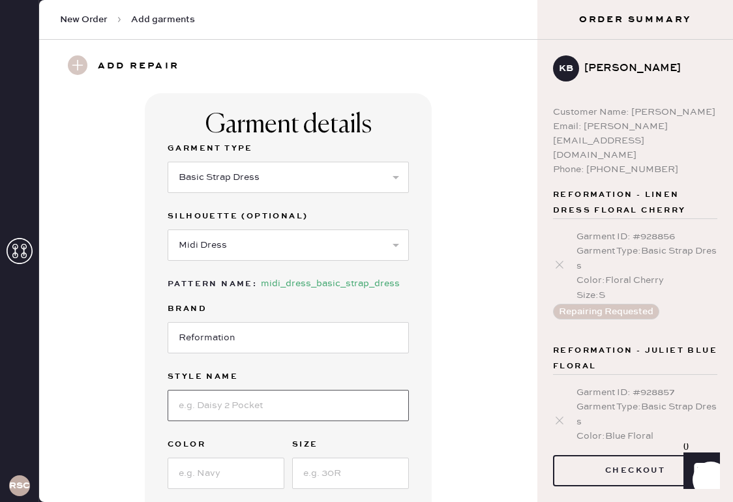
click at [273, 397] on input at bounding box center [288, 405] width 241 height 31
type input "Juleit"
click at [237, 490] on div "Garment Type Select Basic Skirt Jeans Leggings Pants Shorts Basic Sleeved Dress…" at bounding box center [288, 349] width 241 height 416
click at [241, 472] on input at bounding box center [226, 473] width 117 height 31
type input "Green Floral"
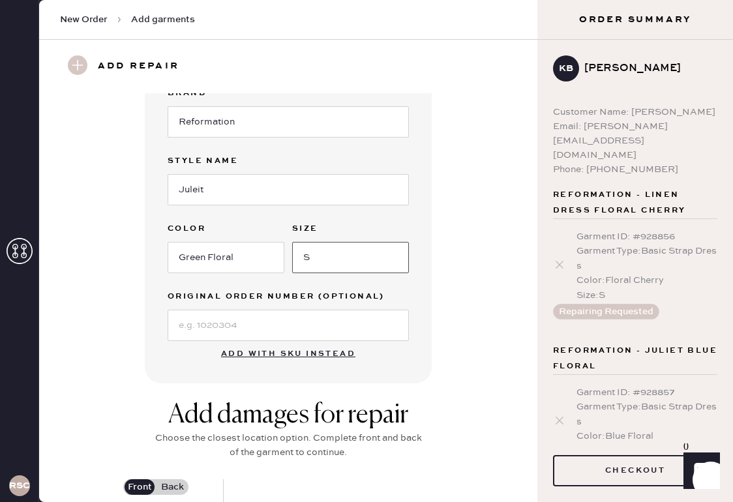
scroll to position [323, 0]
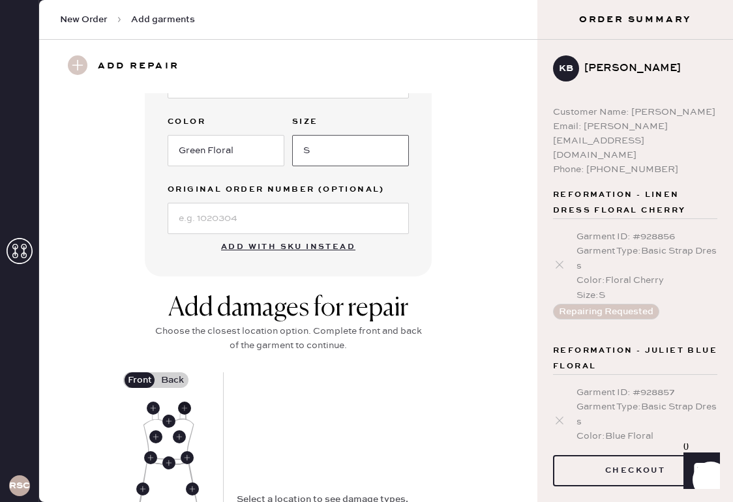
type input "S"
click at [188, 406] on use at bounding box center [184, 408] width 13 height 13
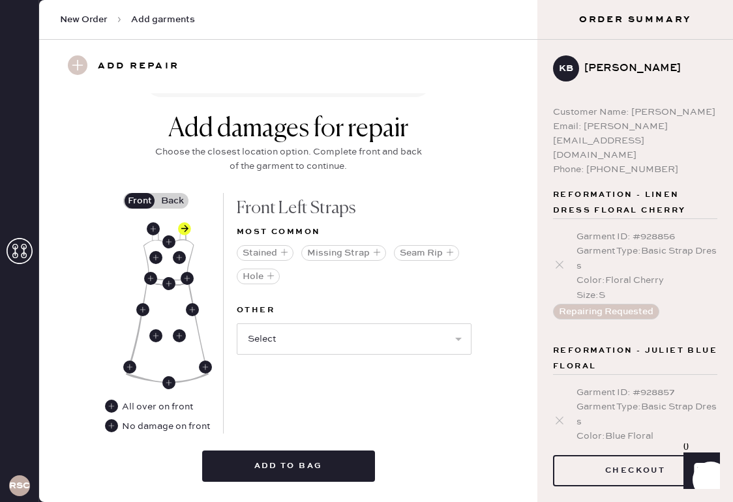
scroll to position [523, 0]
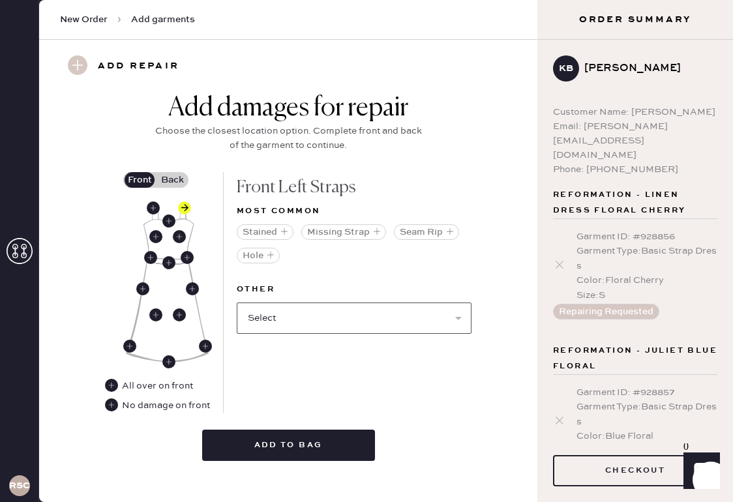
click at [440, 318] on select "Select Broken / Ripped Hem Broken Beads Broken Belt Loop Broken Button Broken C…" at bounding box center [354, 318] width 235 height 31
select select "1668"
select select
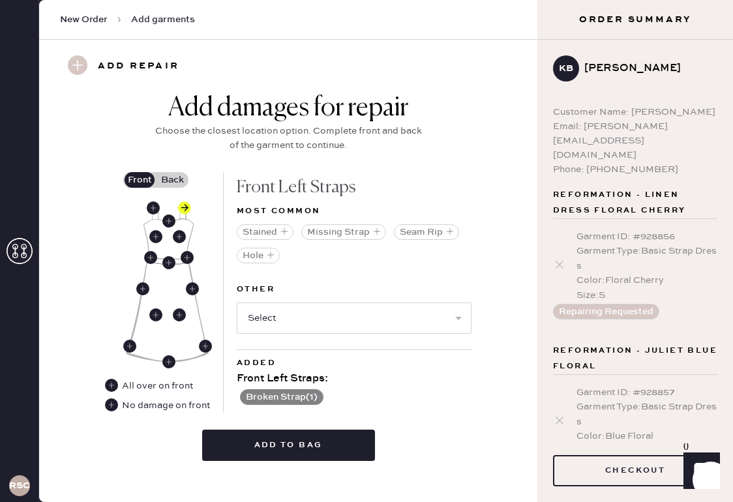
click at [181, 177] on label "Back" at bounding box center [172, 180] width 33 height 16
click at [172, 180] on input "Back" at bounding box center [172, 180] width 0 height 0
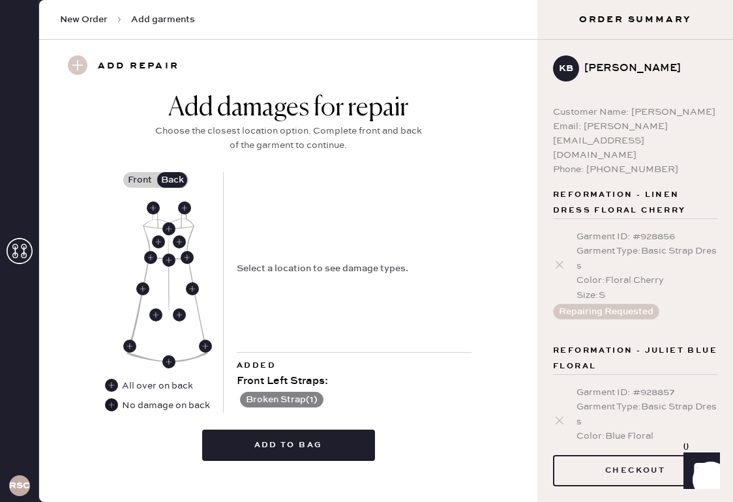
click at [114, 406] on use at bounding box center [111, 405] width 13 height 13
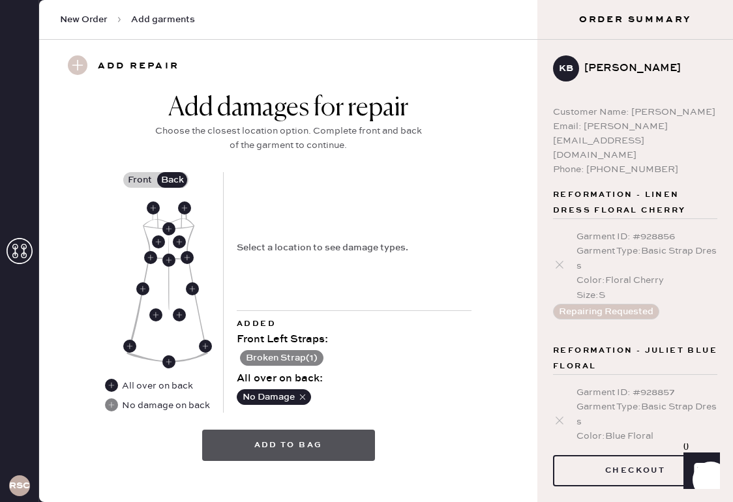
click at [309, 442] on button "Add to bag" at bounding box center [288, 445] width 173 height 31
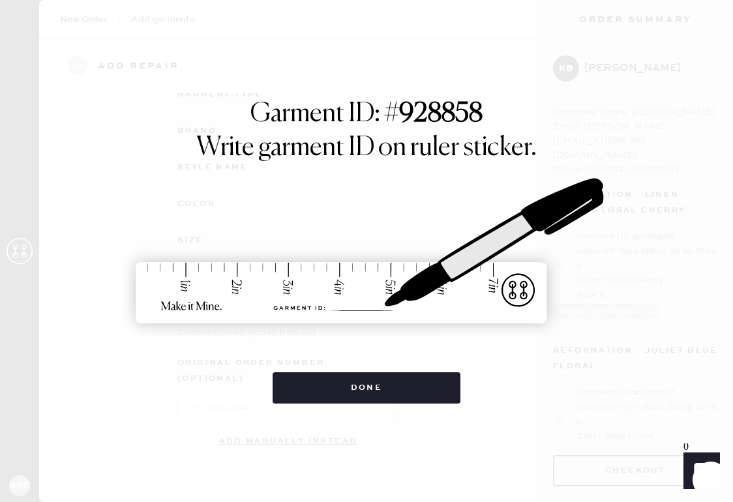
scroll to position [140, 0]
click at [309, 442] on div "Garment ID: # 928858 Write garment ID on ruler sticker. Done" at bounding box center [366, 251] width 733 height 502
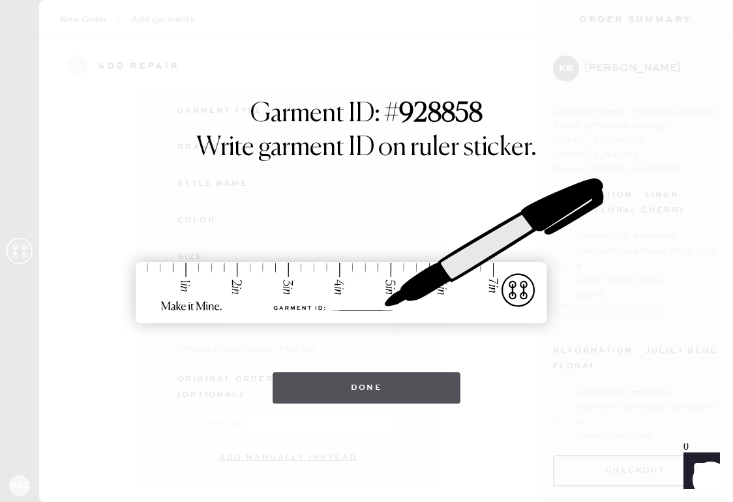
click at [333, 390] on button "Done" at bounding box center [367, 388] width 189 height 31
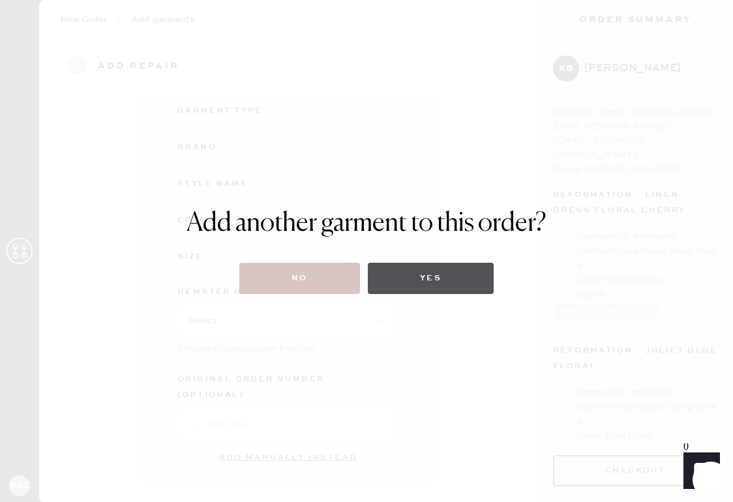
click at [421, 270] on button "Yes" at bounding box center [431, 278] width 126 height 31
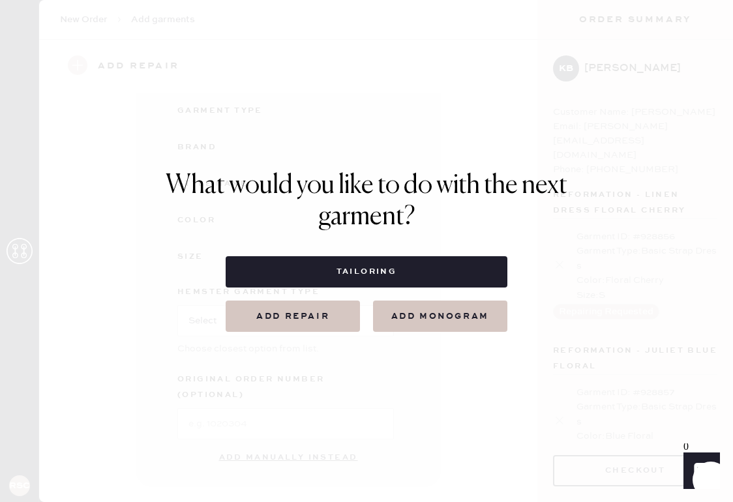
click at [324, 321] on button "Add repair" at bounding box center [293, 316] width 134 height 31
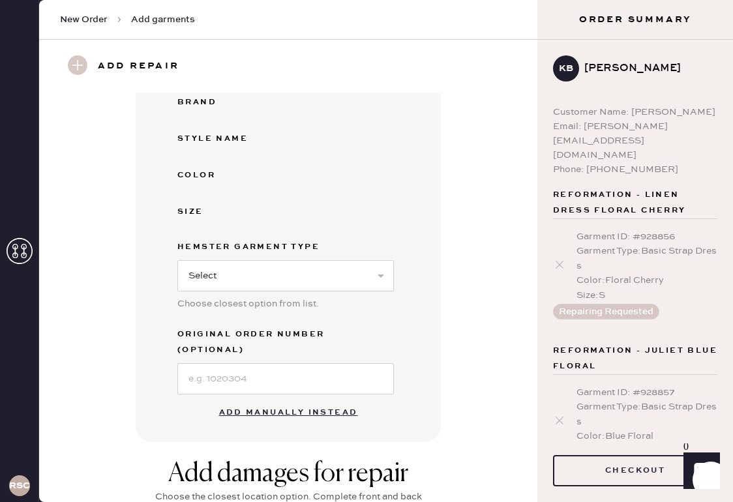
click at [301, 400] on button "Add manually instead" at bounding box center [288, 413] width 155 height 26
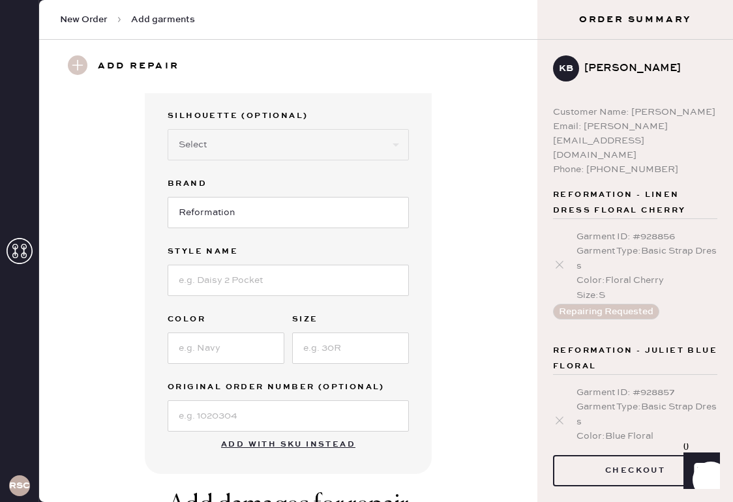
scroll to position [25, 0]
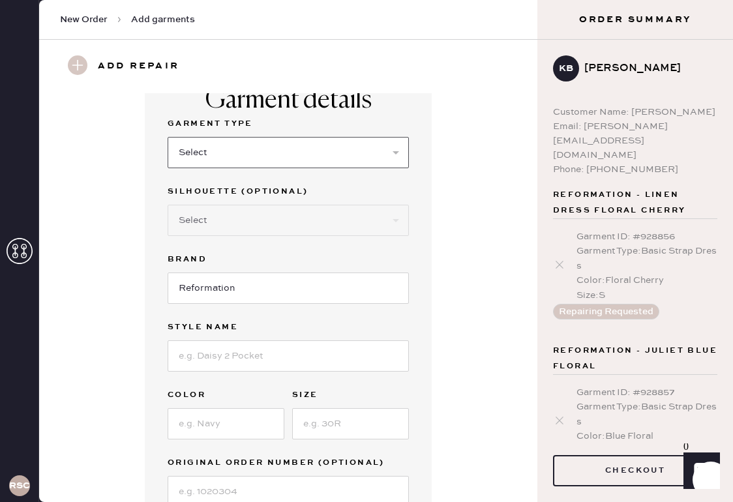
click at [309, 145] on select "Select Basic Skirt Jeans Leggings Pants Shorts Basic Sleeved Dress Basic Sleeve…" at bounding box center [288, 152] width 241 height 31
select select "6"
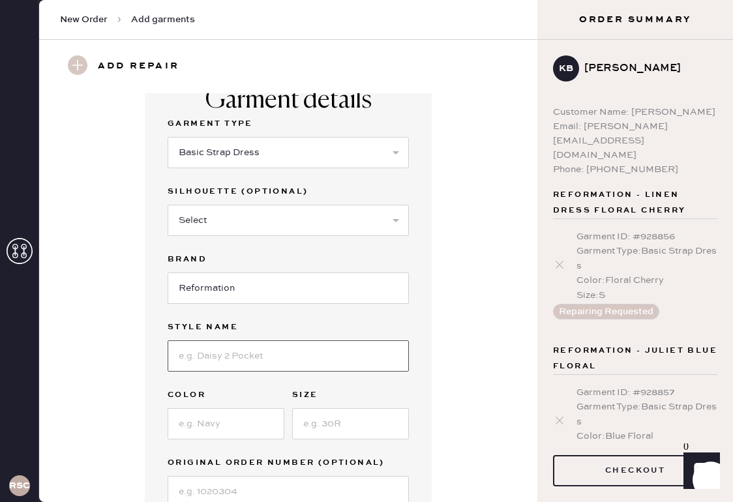
click at [287, 363] on input at bounding box center [288, 356] width 241 height 31
click at [314, 154] on select "Select Basic Skirt Jeans Leggings Pants Shorts Basic Sleeved Dress Basic Sleeve…" at bounding box center [288, 152] width 241 height 31
click at [293, 216] on select "Select Maxi Dress Midi Dress Mini Dress Other" at bounding box center [288, 220] width 241 height 31
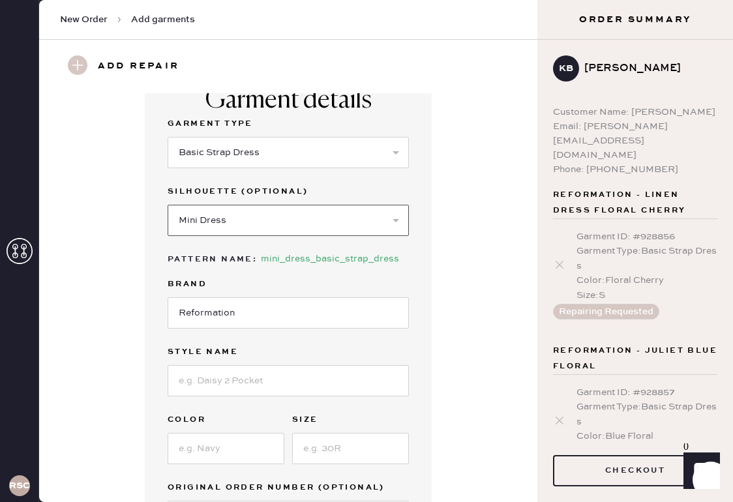
click at [294, 214] on select "Select Maxi Dress Midi Dress Mini Dress Other" at bounding box center [288, 220] width 241 height 31
select select "38"
click at [290, 376] on input at bounding box center [288, 380] width 241 height 31
type input "Linen Dress"
click at [200, 446] on input at bounding box center [226, 448] width 117 height 31
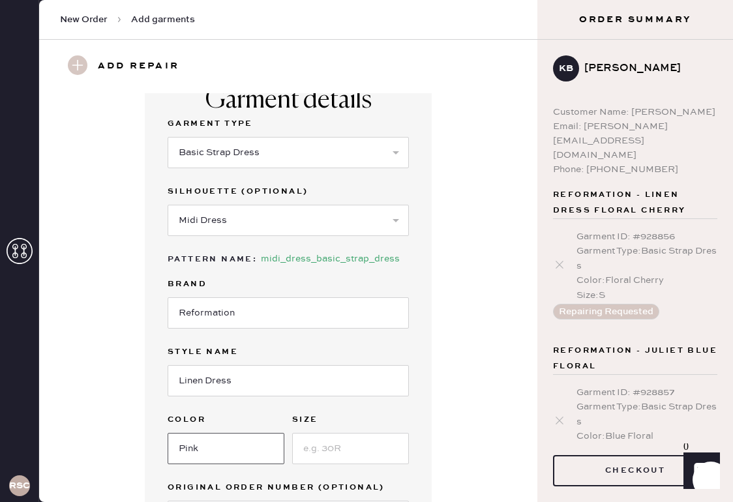
type input "Pink"
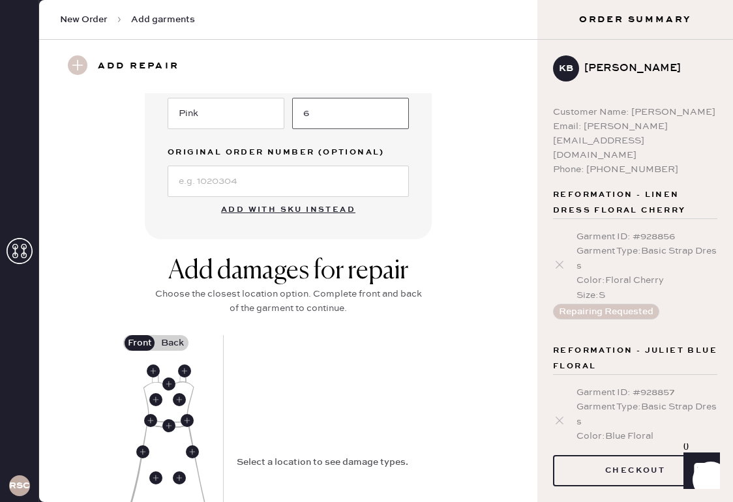
scroll to position [463, 0]
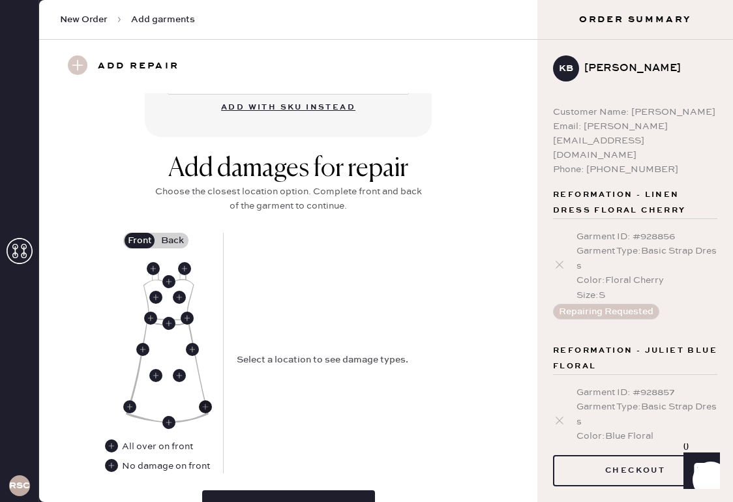
type input "6"
click at [205, 406] on use at bounding box center [205, 407] width 13 height 13
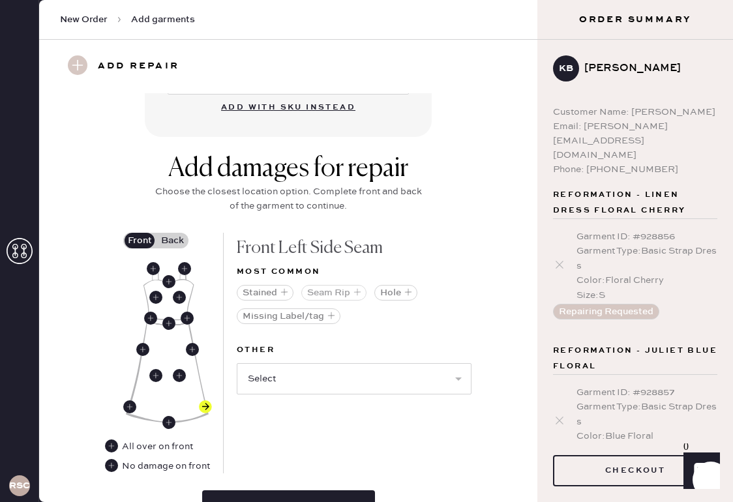
click at [358, 293] on icon "button" at bounding box center [358, 292] width 8 height 8
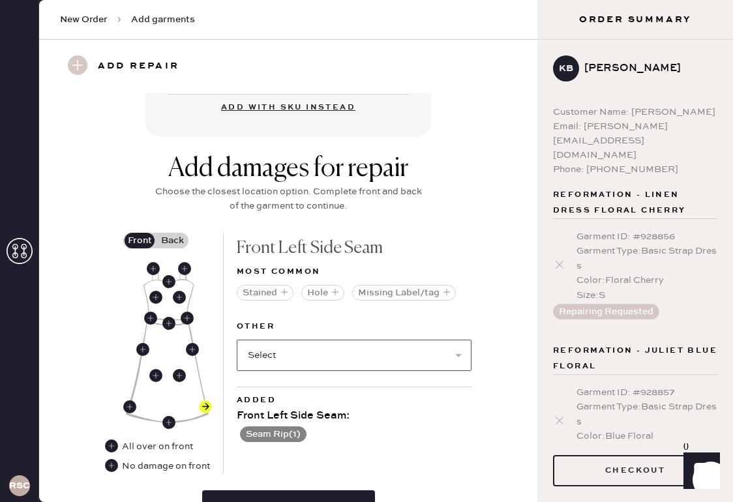
click at [364, 353] on select "Select Broken / Ripped Hem Broken Beads Broken Belt Loop Broken Button Broken C…" at bounding box center [354, 355] width 235 height 31
click at [174, 243] on label "Back" at bounding box center [172, 241] width 33 height 16
click at [172, 241] on input "Back" at bounding box center [172, 241] width 0 height 0
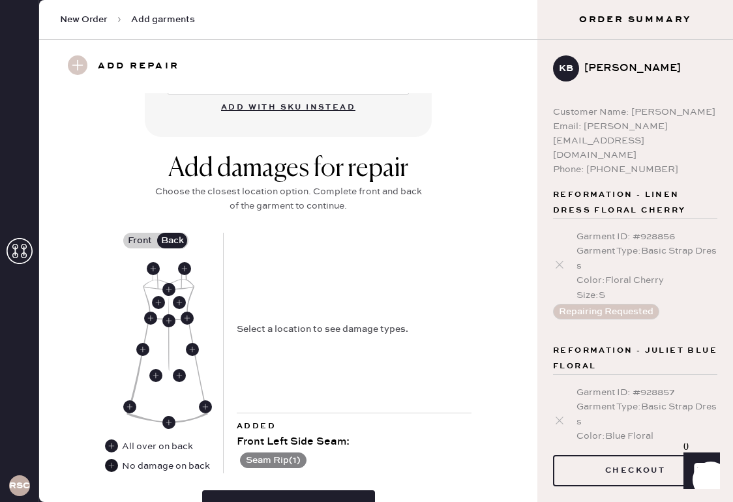
click at [113, 466] on use at bounding box center [111, 465] width 13 height 13
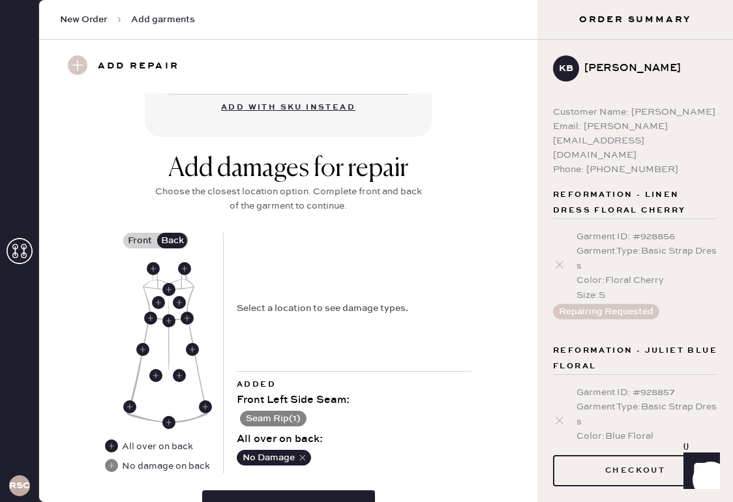
scroll to position [501, 0]
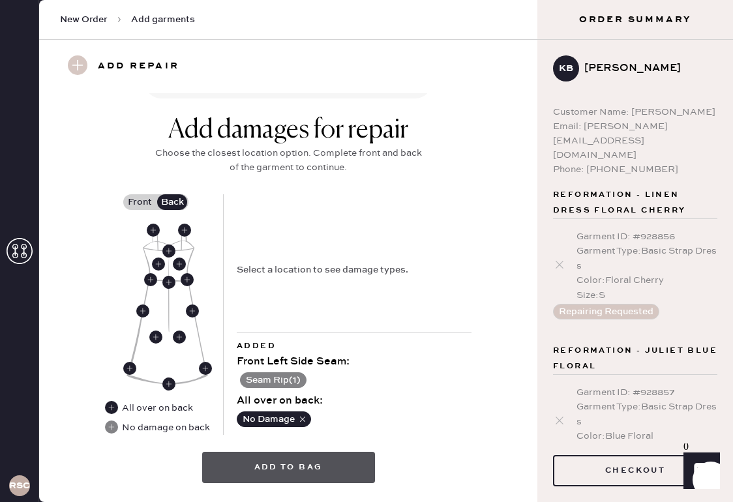
click at [295, 471] on button "Add to bag" at bounding box center [288, 467] width 173 height 31
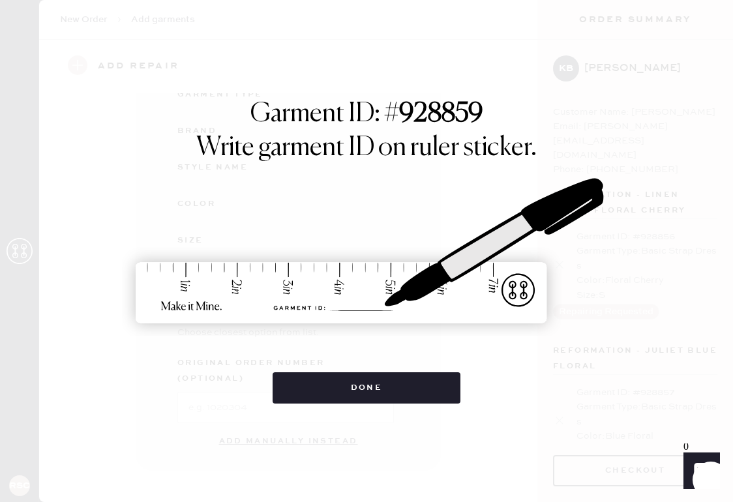
scroll to position [140, 0]
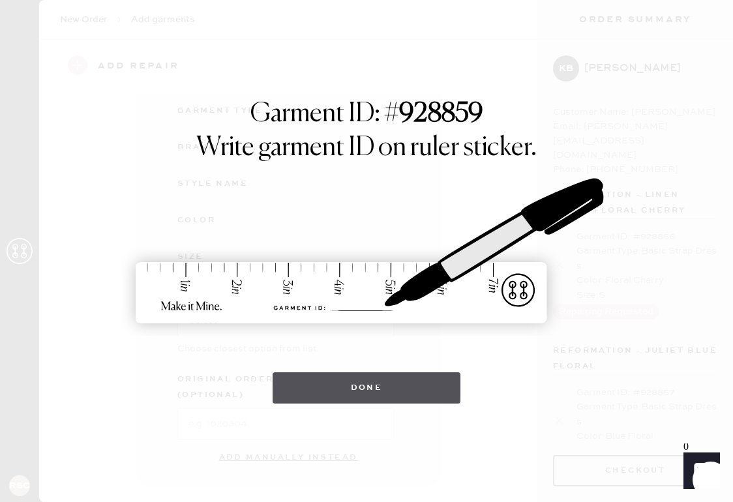
click at [369, 382] on button "Done" at bounding box center [367, 388] width 189 height 31
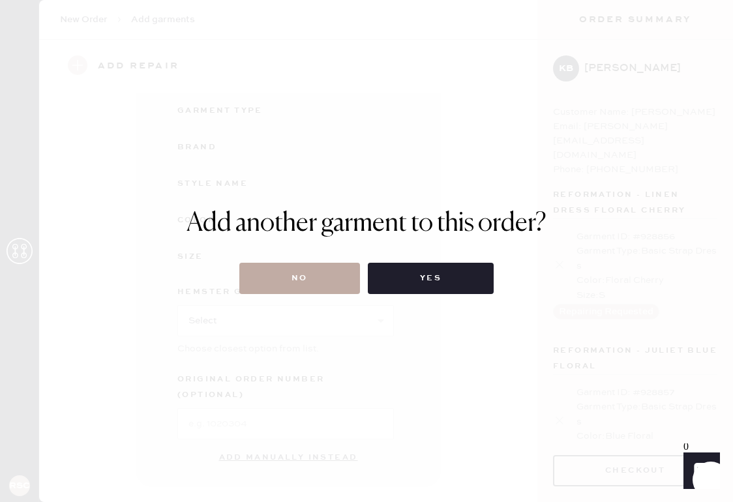
click at [311, 277] on button "No" at bounding box center [299, 278] width 121 height 31
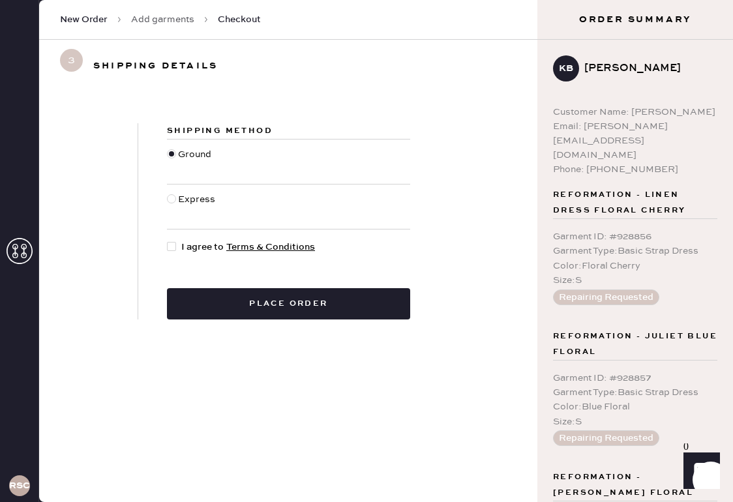
click at [172, 242] on div at bounding box center [171, 246] width 9 height 9
click at [168, 241] on input "I agree to Terms & Conditions" at bounding box center [167, 240] width 1 height 1
checkbox input "true"
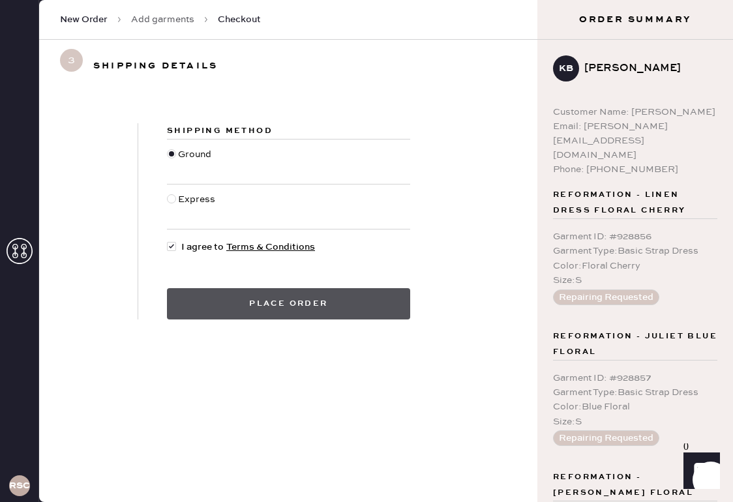
click at [291, 307] on button "Place order" at bounding box center [288, 303] width 243 height 31
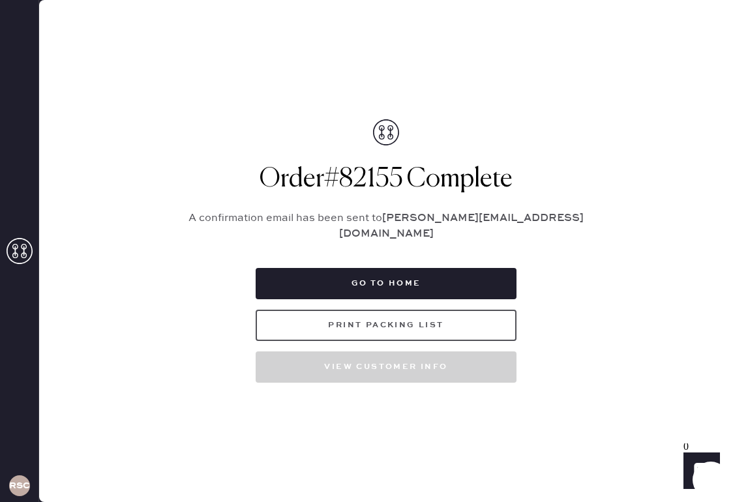
click at [336, 320] on button "Print Packing List" at bounding box center [386, 325] width 261 height 31
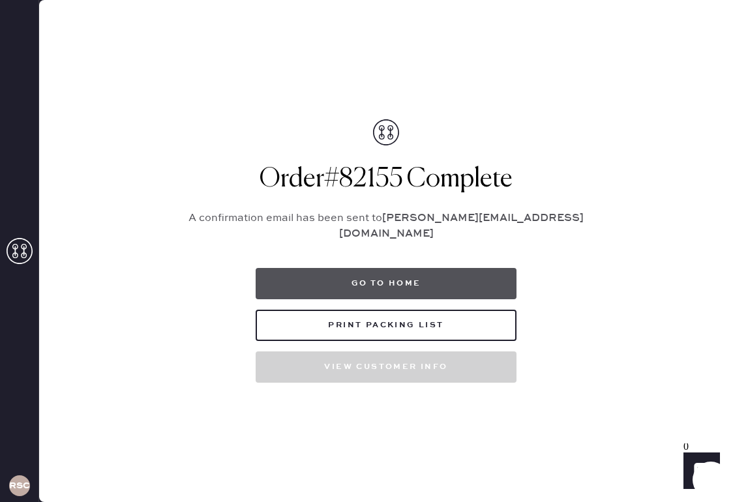
click at [455, 277] on button "Go to home" at bounding box center [386, 283] width 261 height 31
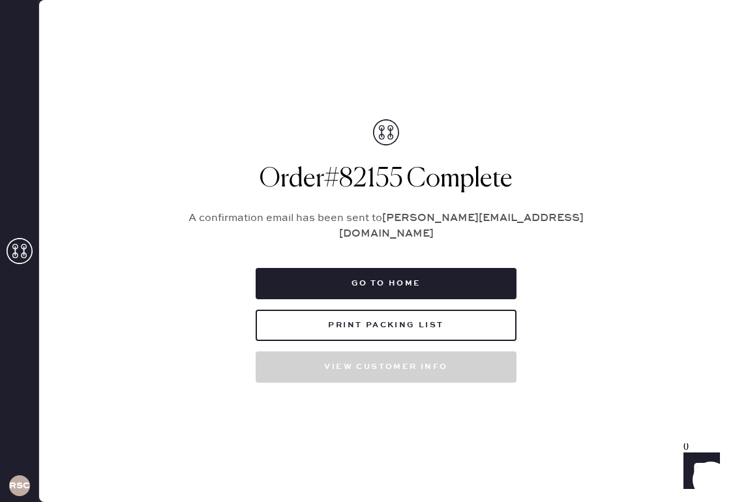
click at [279, 74] on div "Packing list Order # 82155 Customer information # 88834 Kathryn Bray bray.kathr…" at bounding box center [386, 251] width 694 height 502
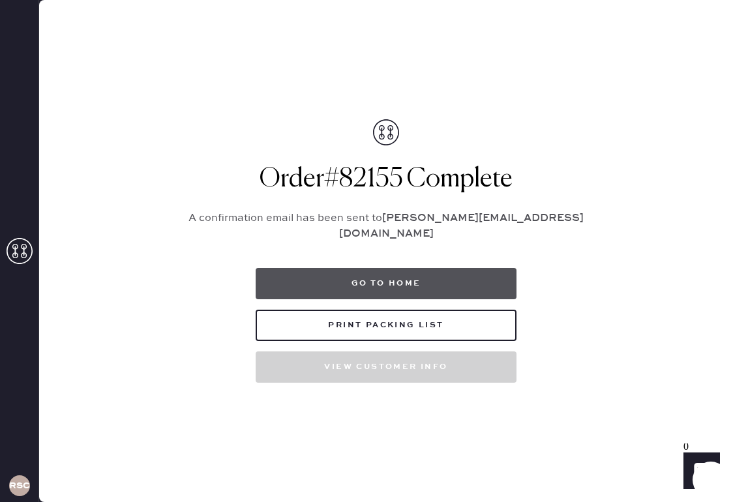
click at [413, 278] on button "Go to home" at bounding box center [386, 283] width 261 height 31
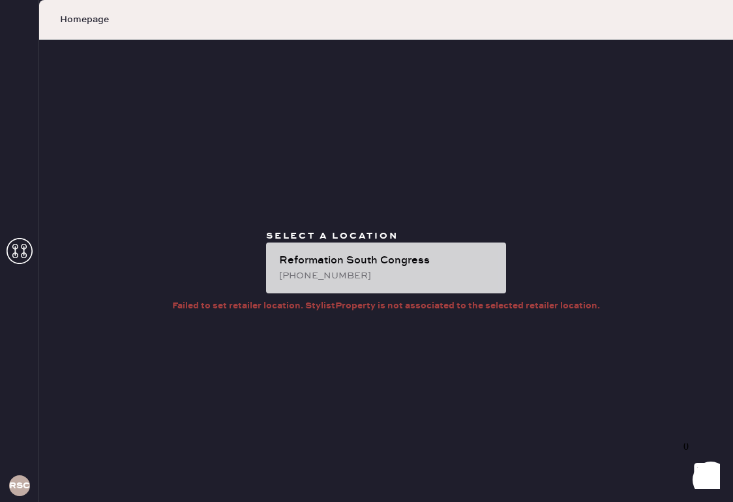
click at [375, 256] on div "Reformation South Congress" at bounding box center [387, 261] width 217 height 16
click at [420, 254] on div "Reformation South Congress" at bounding box center [387, 261] width 217 height 16
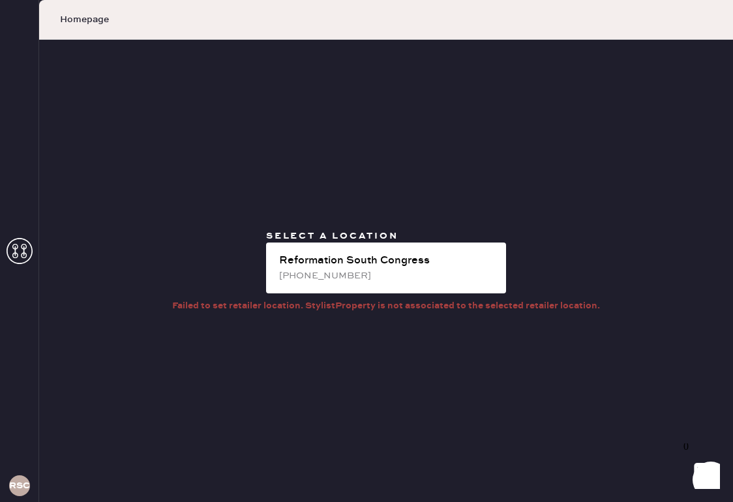
click at [493, 198] on div "Select a location Reformation South Congress (737)-238-2654 Failed to set retai…" at bounding box center [386, 271] width 694 height 463
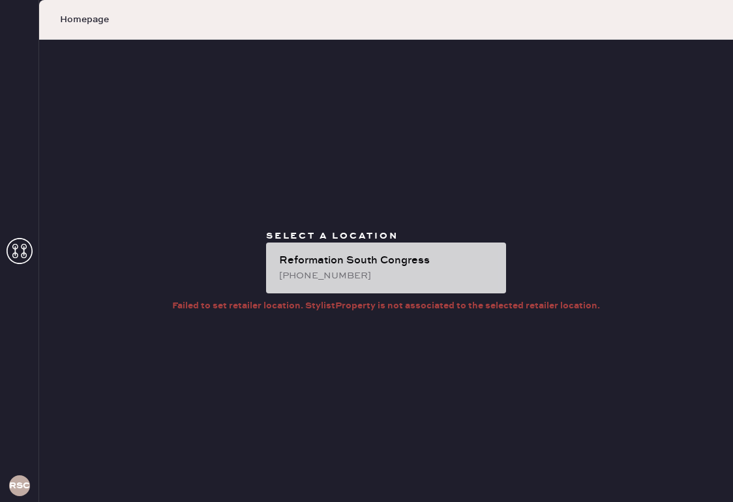
click at [420, 278] on div "[PHONE_NUMBER]" at bounding box center [387, 276] width 217 height 14
click at [364, 266] on div "Reformation South Congress" at bounding box center [387, 261] width 217 height 16
